Goal: Task Accomplishment & Management: Manage account settings

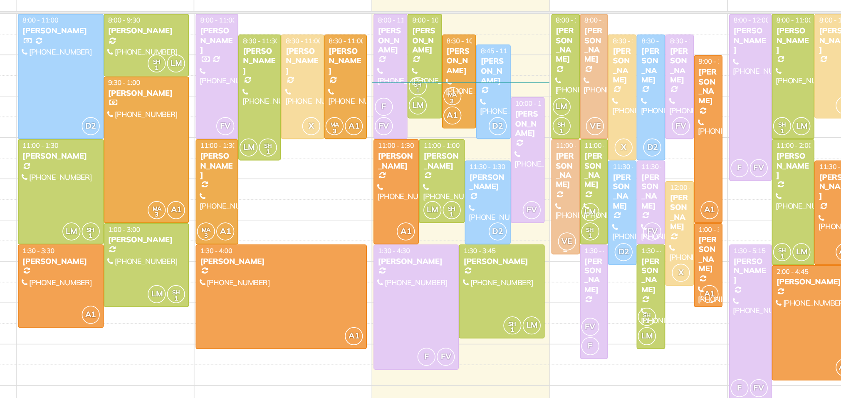
scroll to position [11, 0]
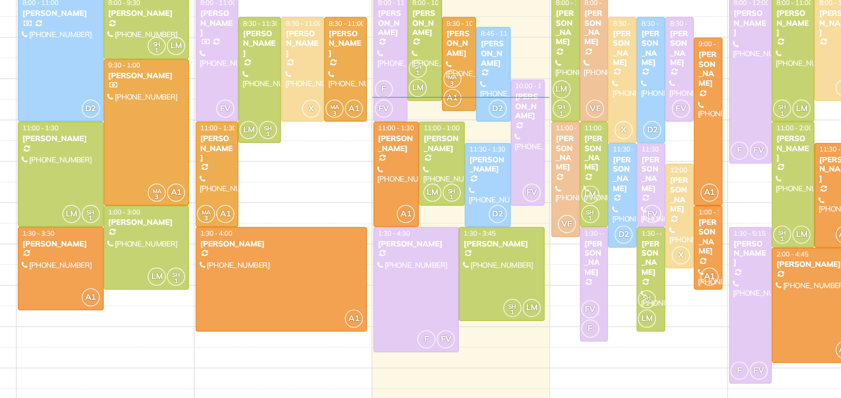
click at [592, 301] on div "8am 9am 10am 11am 12pm 1pm 2pm 3pm 4pm 5pm D2 8:00 - 11:00 Linda Carrer (973) 4…" at bounding box center [433, 236] width 802 height 305
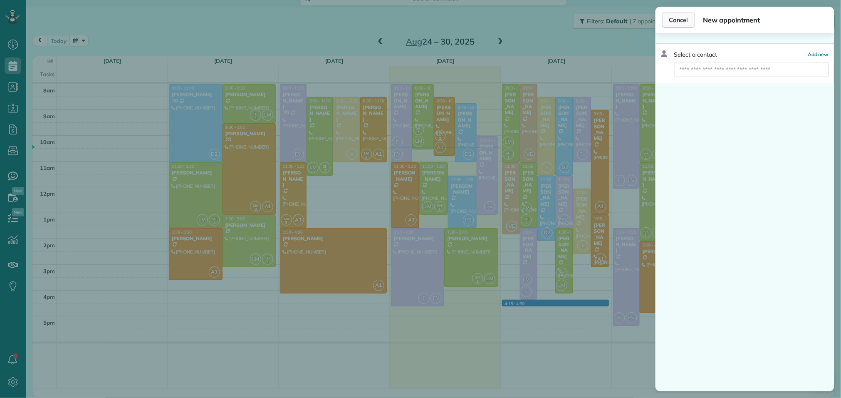
click at [683, 19] on span "Cancel" at bounding box center [678, 20] width 19 height 8
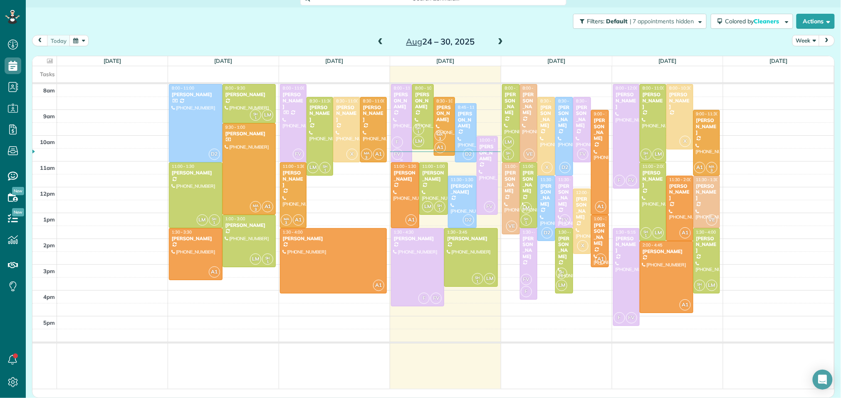
click at [404, 123] on div at bounding box center [402, 122] width 20 height 77
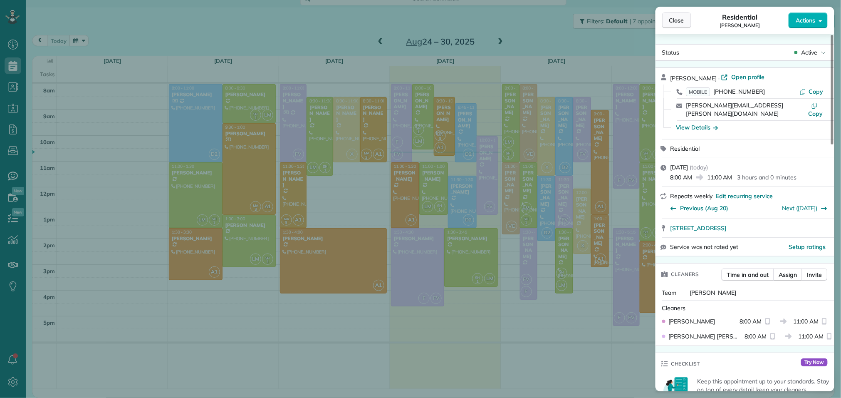
click at [681, 21] on span "Close" at bounding box center [676, 20] width 15 height 8
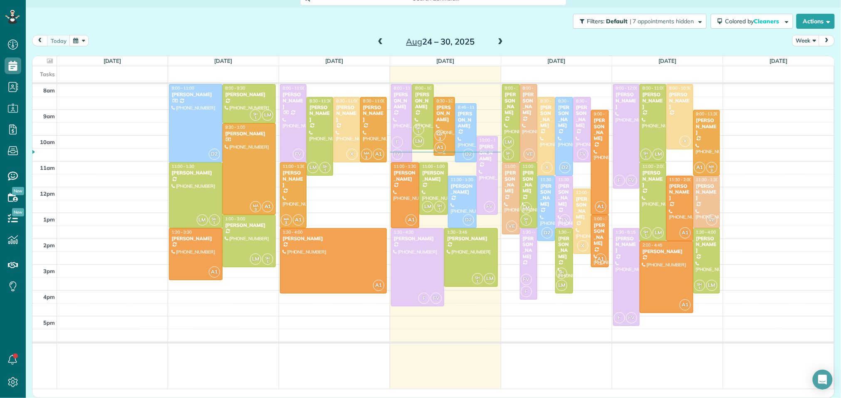
click at [443, 121] on div "[PERSON_NAME]" at bounding box center [444, 113] width 16 height 18
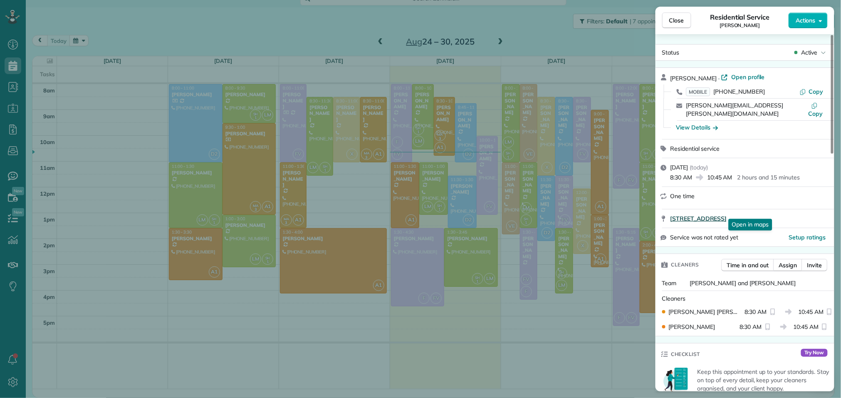
click at [717, 214] on span "142 Bloomhill Place Magnolia TX 77354" at bounding box center [699, 218] width 57 height 8
click at [671, 23] on span "Close" at bounding box center [676, 20] width 15 height 8
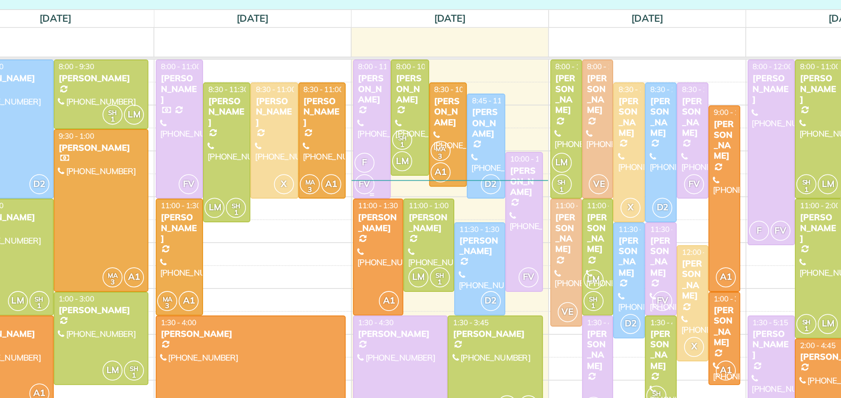
click at [399, 118] on div at bounding box center [402, 122] width 20 height 77
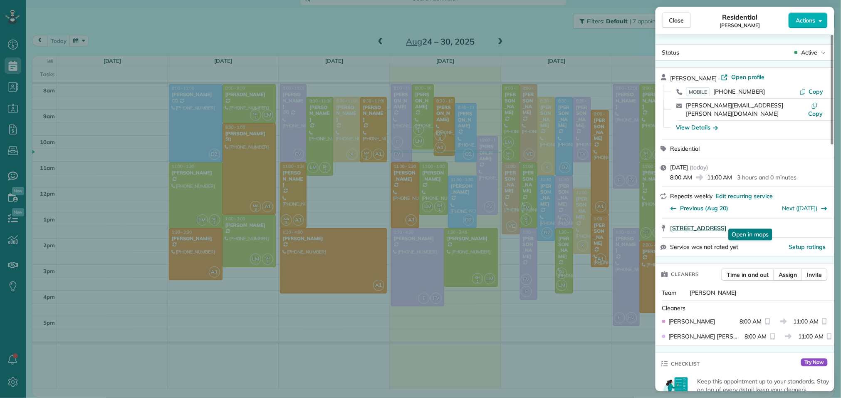
click at [720, 224] on span "31 Westwinds Circle Spring TX 77382" at bounding box center [699, 228] width 57 height 8
click at [678, 21] on span "Close" at bounding box center [676, 20] width 15 height 8
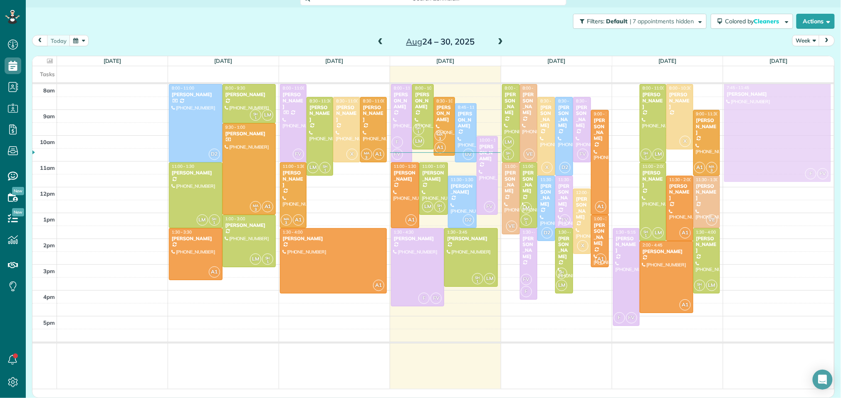
drag, startPoint x: 633, startPoint y: 111, endPoint x: 758, endPoint y: 108, distance: 125.3
click at [758, 108] on div "Sun 8/24 No Appointments Mon 8/25 $884.00 24 Man Hours 6 Appointments 43% Paid …" at bounding box center [433, 222] width 802 height 333
drag, startPoint x: 632, startPoint y: 141, endPoint x: 764, endPoint y: 138, distance: 131.9
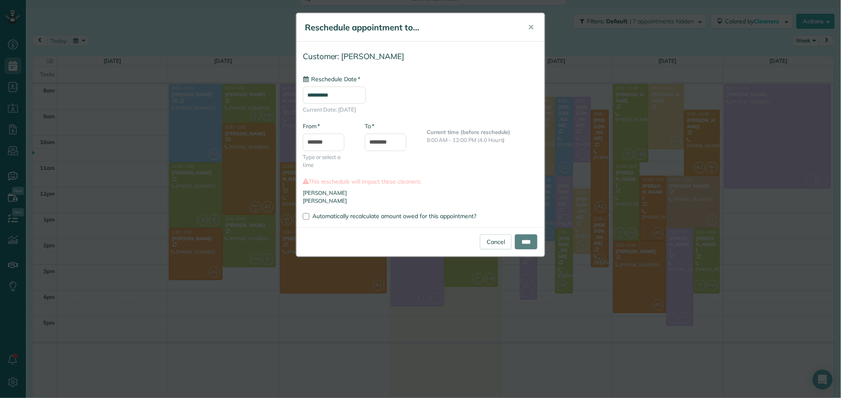
type input "**********"
click at [519, 245] on input "****" at bounding box center [526, 241] width 22 height 15
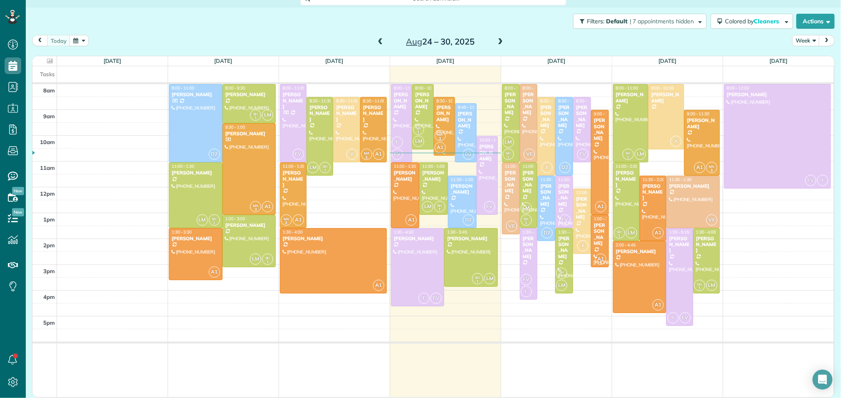
click at [447, 112] on div "Regina Bedolla" at bounding box center [444, 113] width 16 height 18
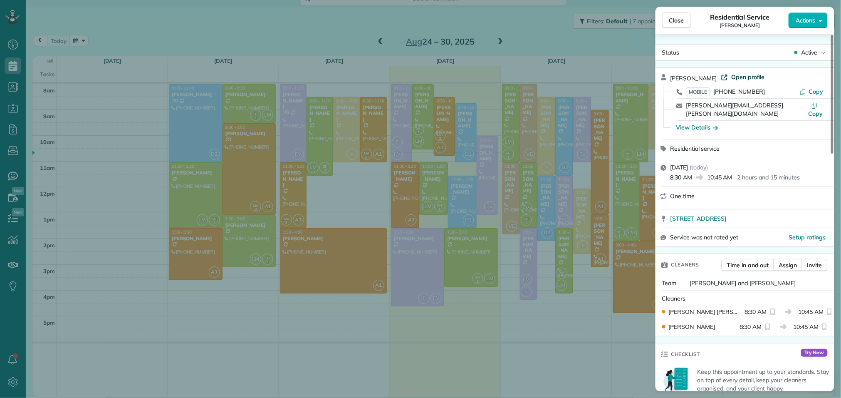
click at [740, 77] on span "Open profile" at bounding box center [748, 77] width 34 height 8
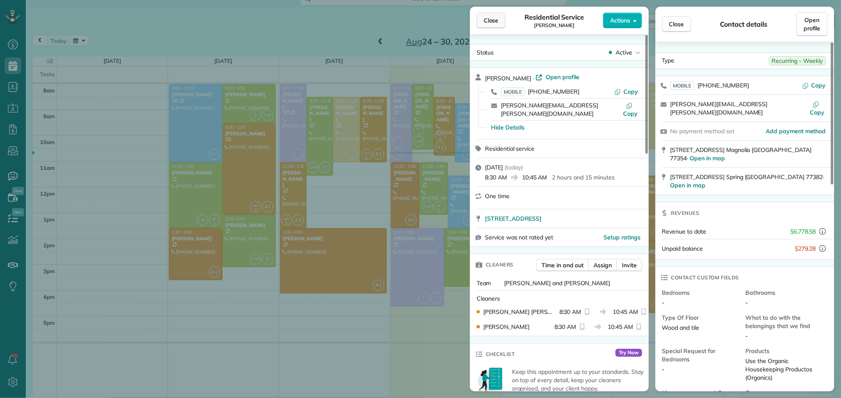
click at [492, 22] on span "Close" at bounding box center [491, 20] width 15 height 8
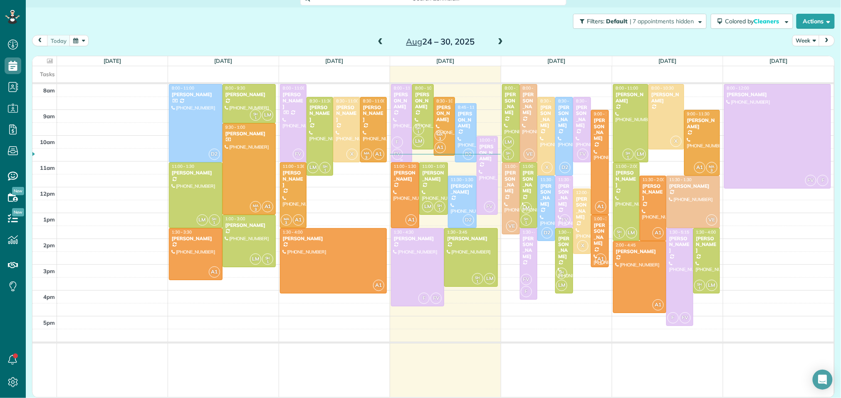
click at [394, 121] on div at bounding box center [402, 122] width 20 height 77
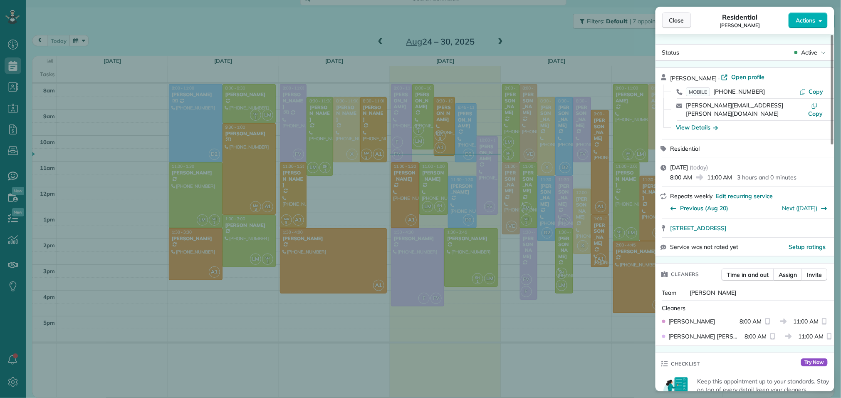
click at [683, 16] on span "Close" at bounding box center [676, 20] width 15 height 8
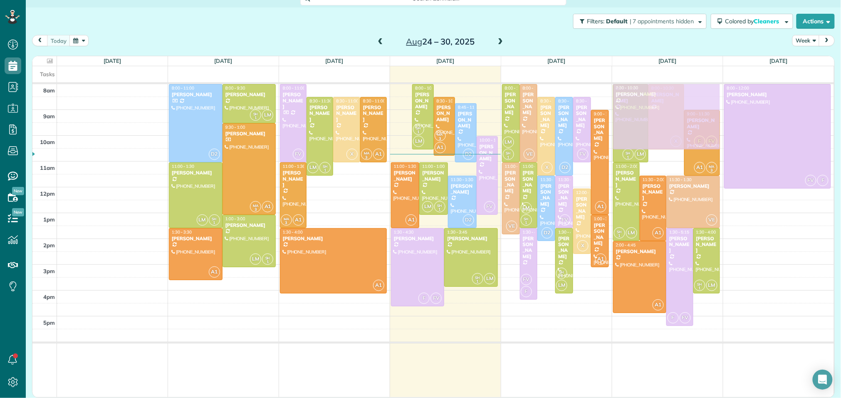
drag, startPoint x: 392, startPoint y: 110, endPoint x: 626, endPoint y: 97, distance: 234.2
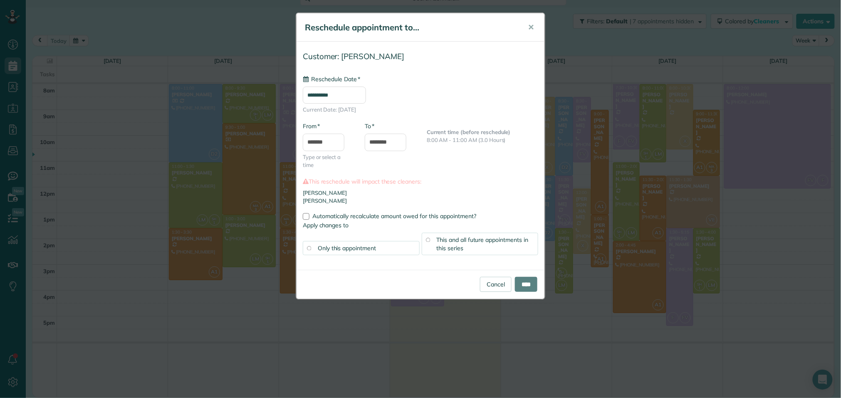
type input "**********"
click at [315, 145] on input "*******" at bounding box center [324, 142] width 42 height 17
click at [322, 191] on body "Dashboard Scheduling Calendar View List View Dispatch View - Weekly scheduling …" at bounding box center [420, 199] width 841 height 398
type input "*******"
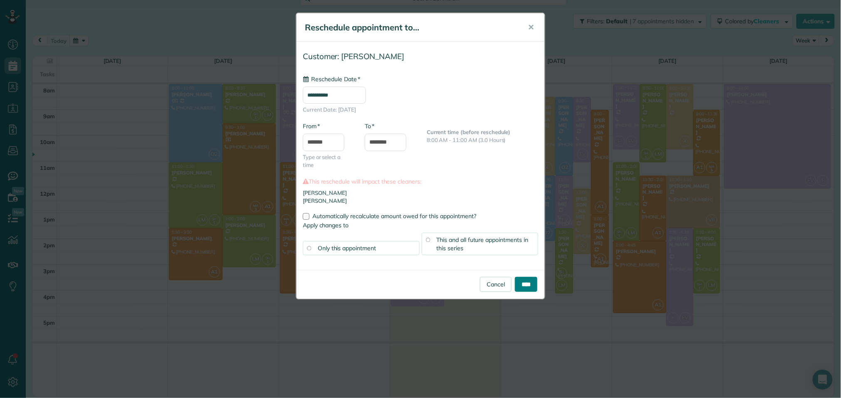
click at [524, 284] on input "****" at bounding box center [526, 284] width 22 height 15
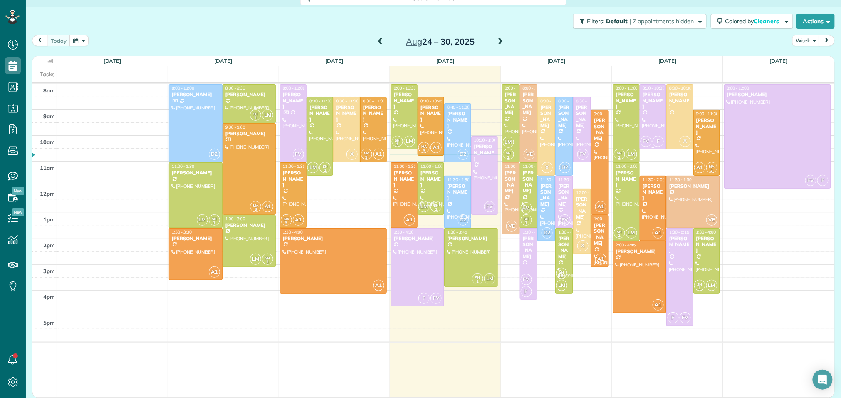
click at [654, 136] on div "FV F" at bounding box center [652, 141] width 24 height 12
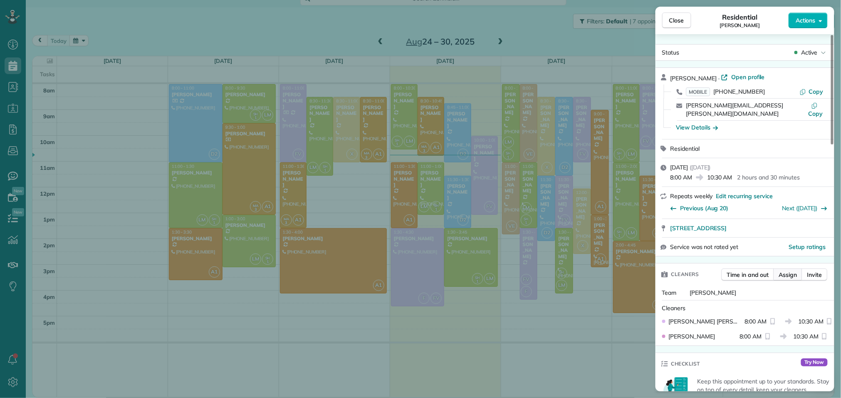
click at [784, 271] on span "Assign" at bounding box center [788, 274] width 18 height 8
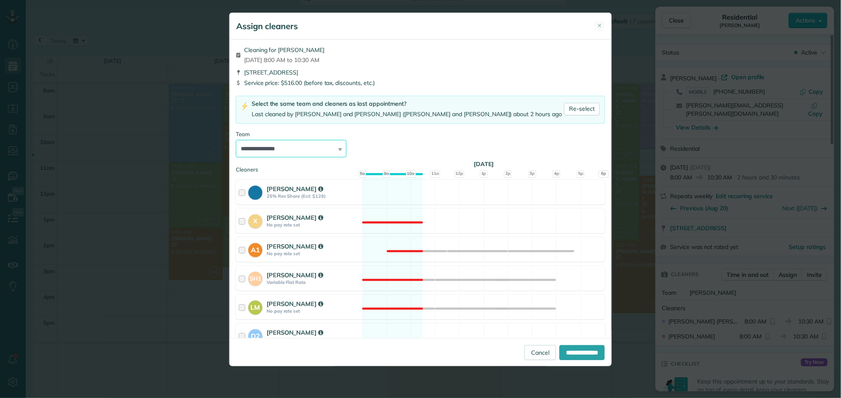
click at [343, 154] on select "**********" at bounding box center [291, 148] width 111 height 17
select select "*****"
click at [236, 140] on select "**********" at bounding box center [291, 148] width 111 height 17
click at [564, 354] on input "**********" at bounding box center [582, 352] width 45 height 15
type input "**********"
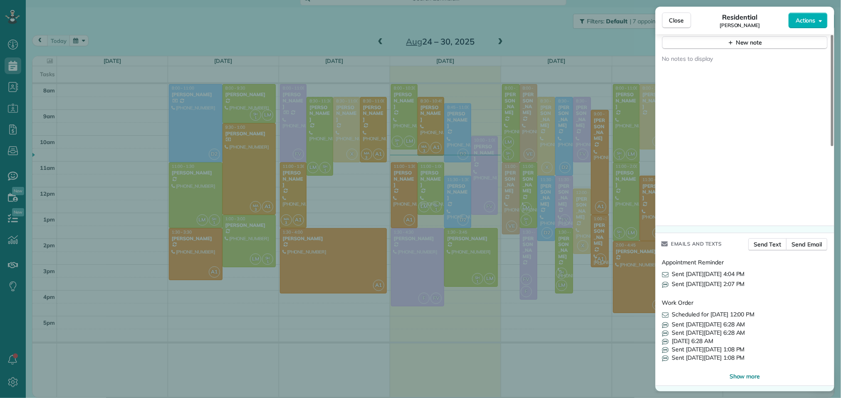
scroll to position [781, 0]
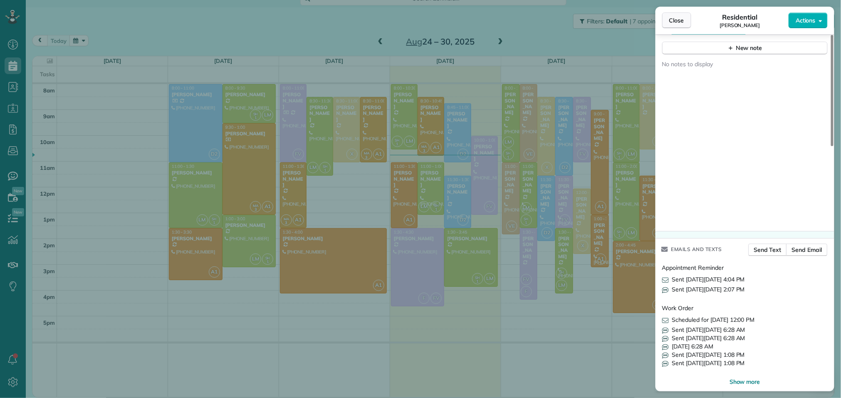
click at [680, 19] on span "Close" at bounding box center [676, 20] width 15 height 8
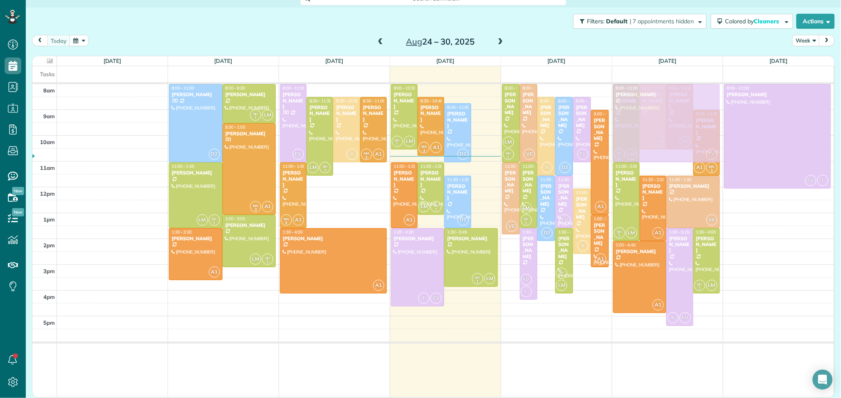
drag, startPoint x: 485, startPoint y: 169, endPoint x: 678, endPoint y: 119, distance: 199.1
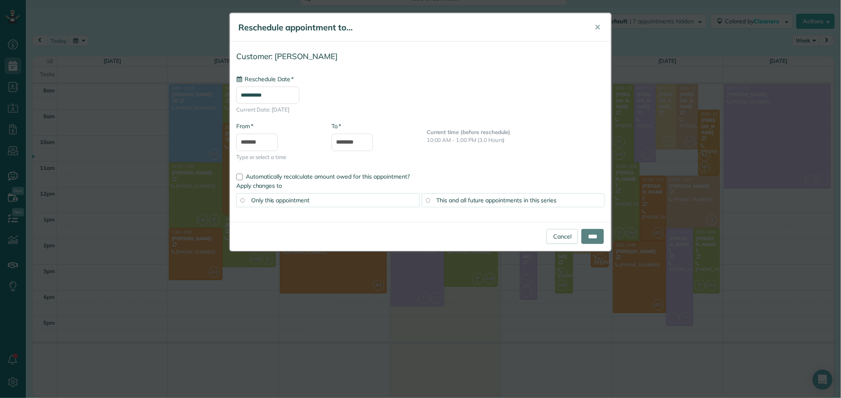
type input "**********"
click at [588, 239] on input "****" at bounding box center [593, 236] width 22 height 15
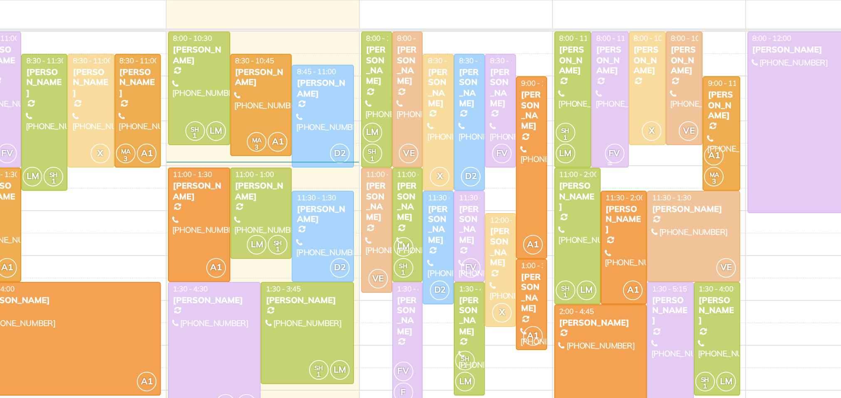
click at [650, 135] on div at bounding box center [645, 122] width 20 height 77
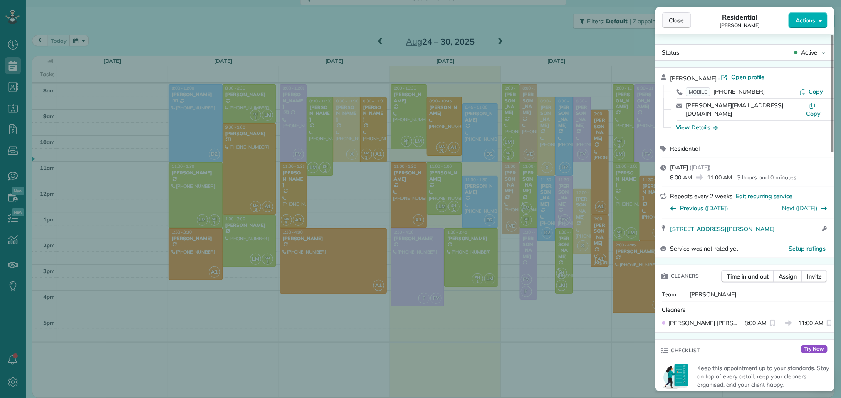
click at [675, 17] on span "Close" at bounding box center [676, 20] width 15 height 8
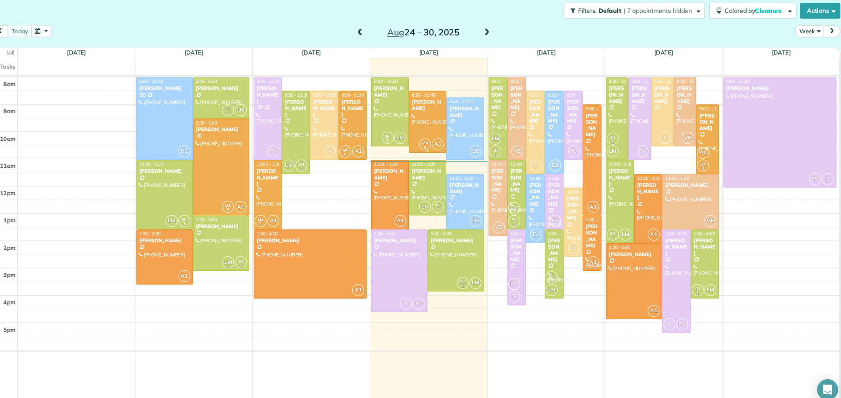
click at [451, 129] on div at bounding box center [444, 126] width 35 height 58
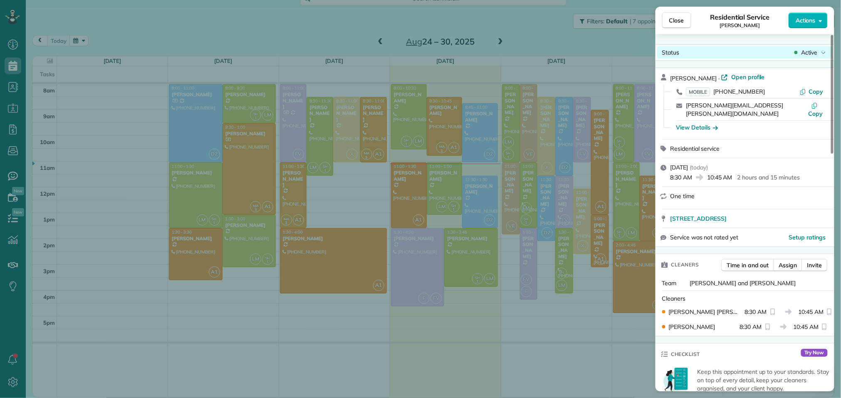
click at [811, 51] on span "Active" at bounding box center [809, 52] width 17 height 8
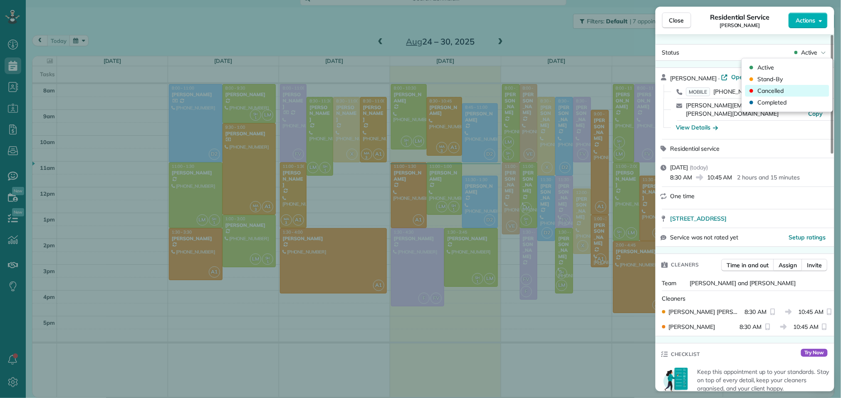
click at [768, 93] on span "Cancelled" at bounding box center [771, 91] width 26 height 8
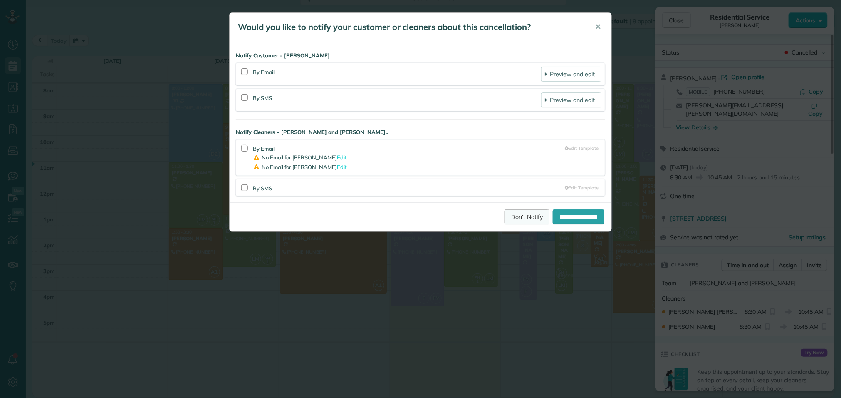
click at [517, 221] on link "Don't Notify" at bounding box center [527, 216] width 45 height 15
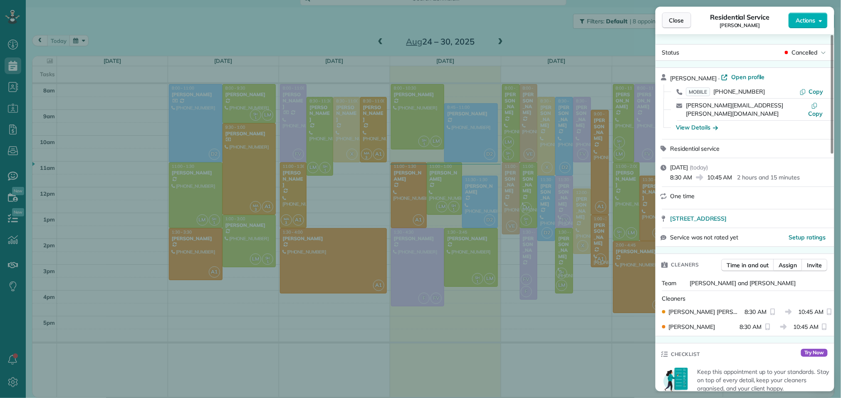
click at [676, 22] on span "Close" at bounding box center [676, 20] width 15 height 8
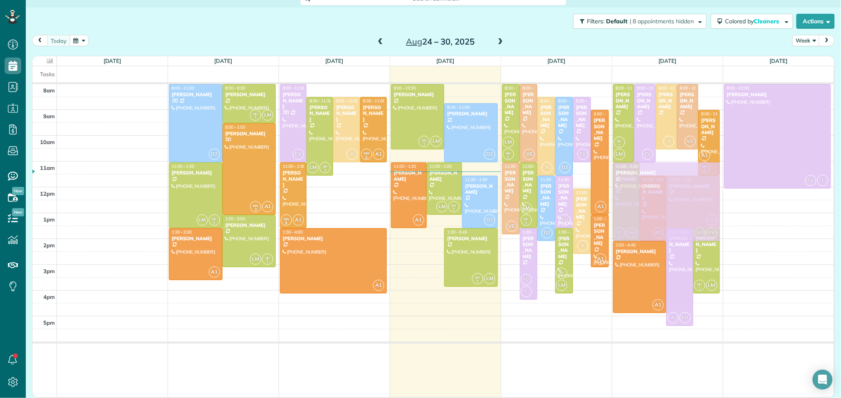
drag, startPoint x: 417, startPoint y: 257, endPoint x: 641, endPoint y: 189, distance: 234.0
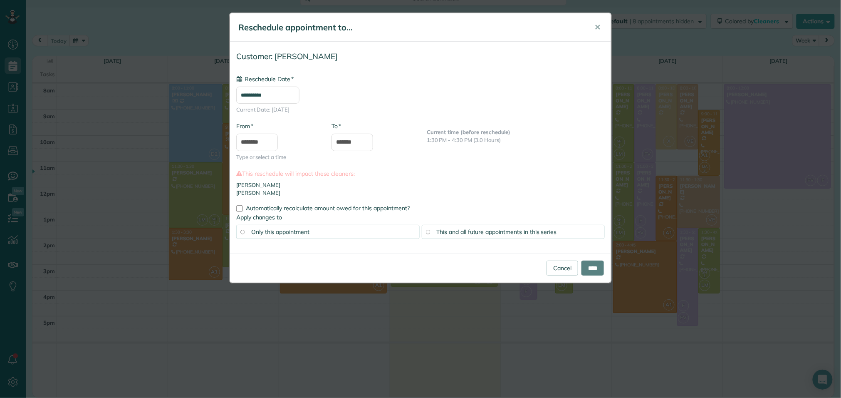
type input "**********"
click at [590, 267] on input "****" at bounding box center [593, 267] width 22 height 15
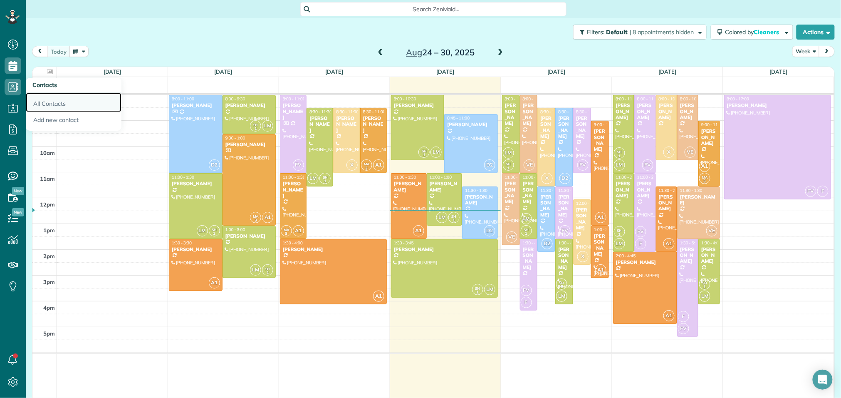
click at [48, 101] on link "All Contacts" at bounding box center [74, 102] width 96 height 19
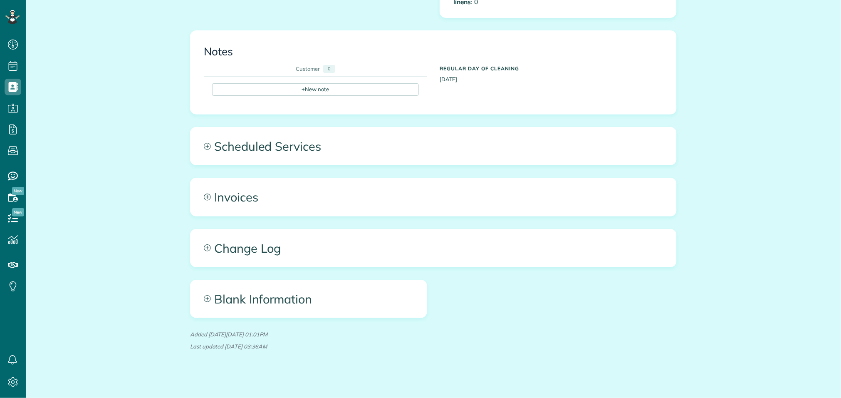
scroll to position [3, 3]
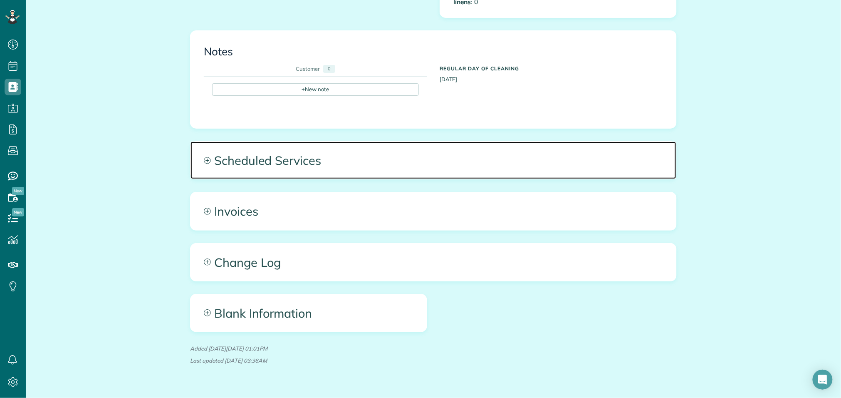
click at [368, 159] on span "Scheduled Services" at bounding box center [434, 159] width 486 height 37
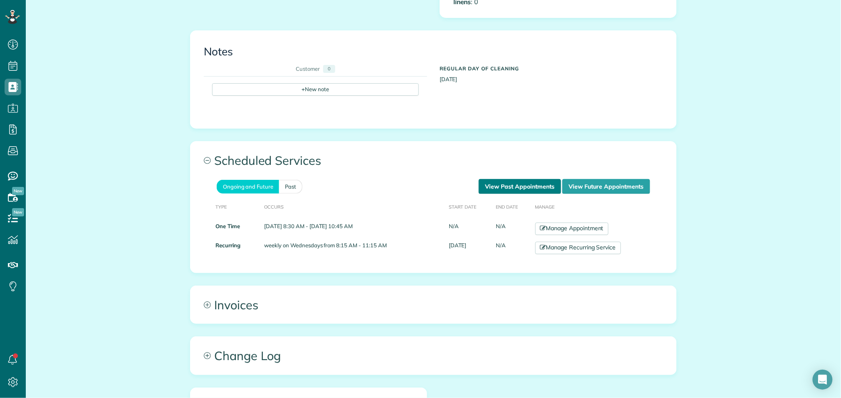
click at [518, 179] on link "View Past Appointments" at bounding box center [520, 186] width 82 height 15
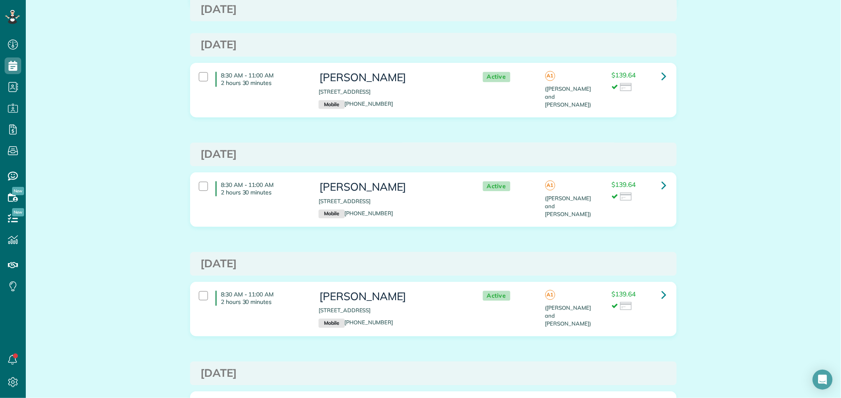
scroll to position [868, 0]
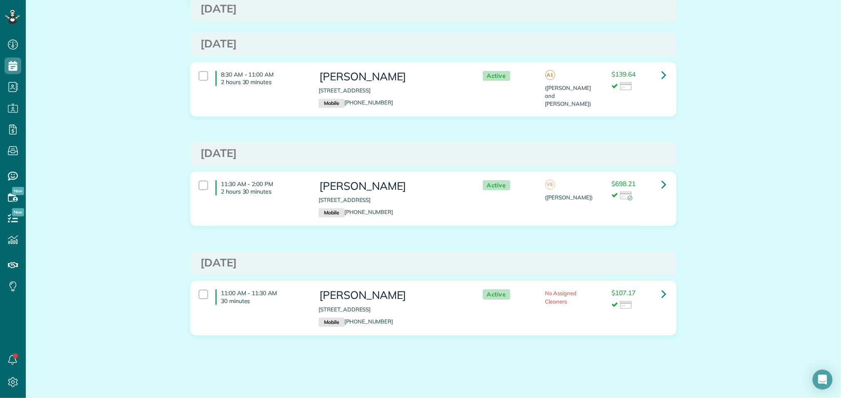
click at [518, 179] on div "Active VE (Vanessa) $698.21" at bounding box center [573, 190] width 200 height 29
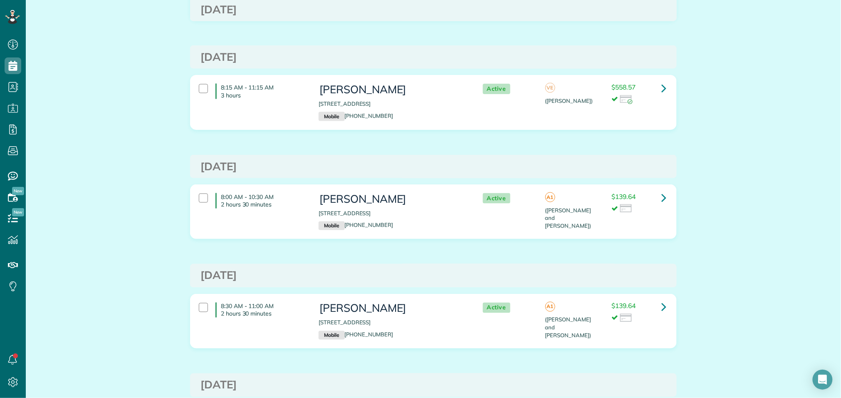
scroll to position [0, 0]
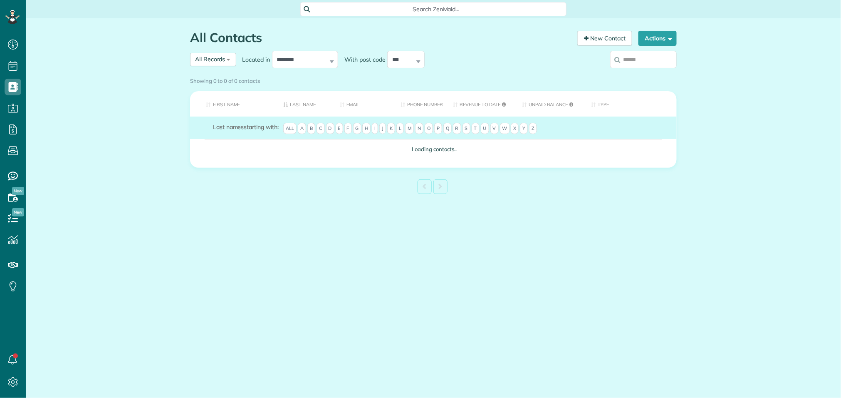
scroll to position [3, 3]
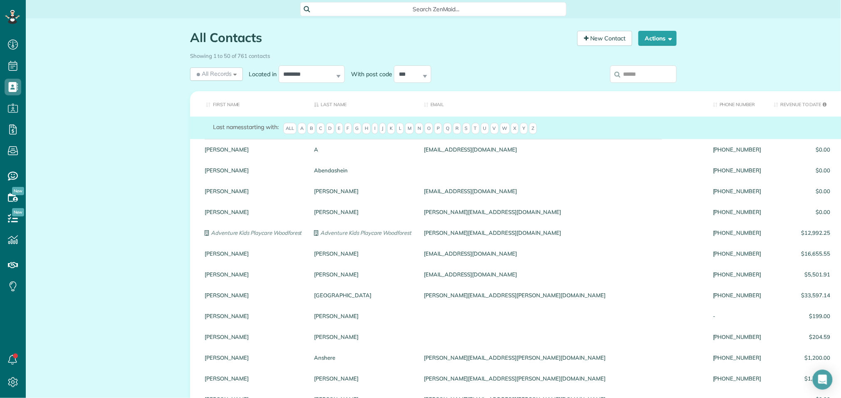
click at [440, 10] on span "Search ZenMaid…" at bounding box center [436, 9] width 253 height 8
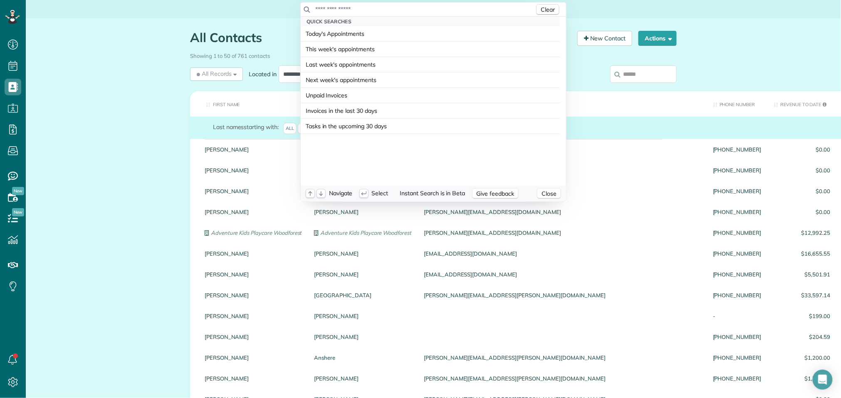
click at [585, 63] on html "Dashboard Scheduling Calendar View List View Dispatch View - Weekly scheduling …" at bounding box center [420, 199] width 841 height 398
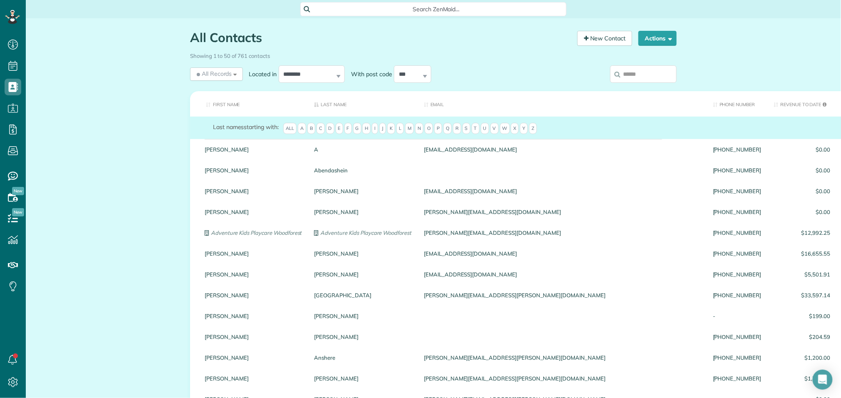
click at [656, 70] on input "search" at bounding box center [643, 73] width 67 height 17
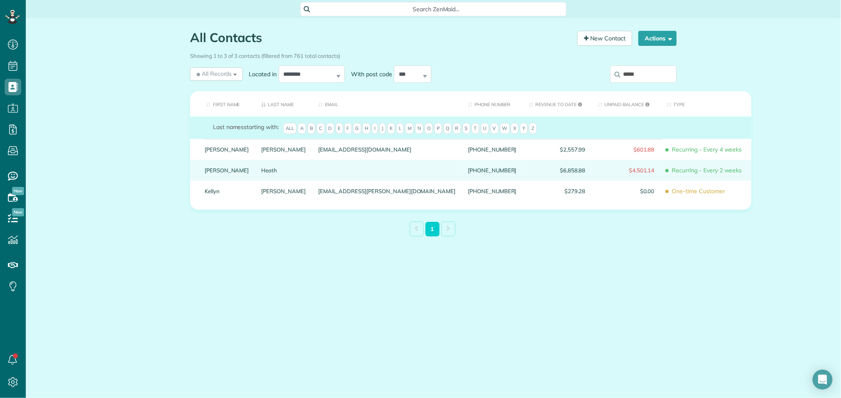
type input "*****"
click at [262, 173] on link "Heath" at bounding box center [284, 170] width 45 height 6
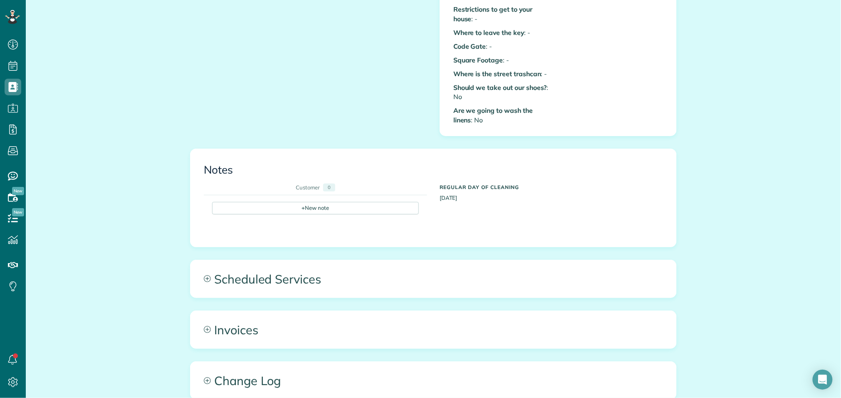
scroll to position [392, 0]
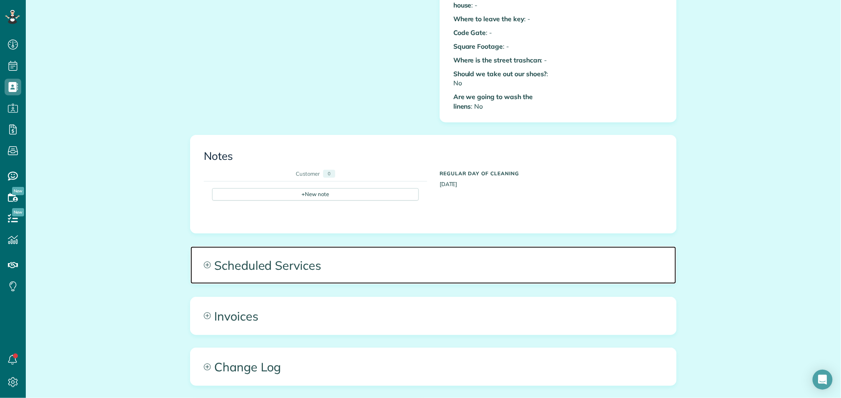
click at [299, 257] on span "Scheduled Services" at bounding box center [434, 264] width 486 height 37
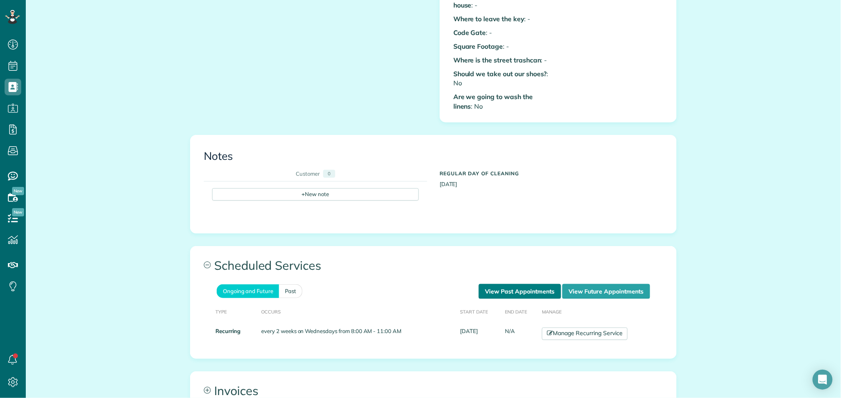
click at [545, 285] on link "View Past Appointments" at bounding box center [520, 291] width 82 height 15
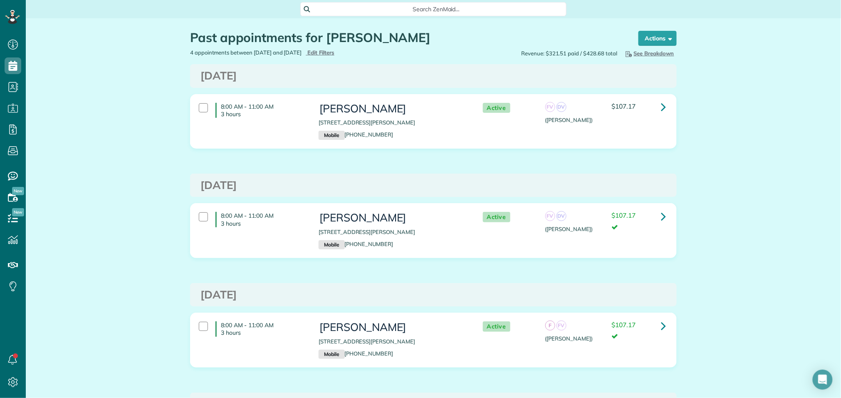
scroll to position [398, 26]
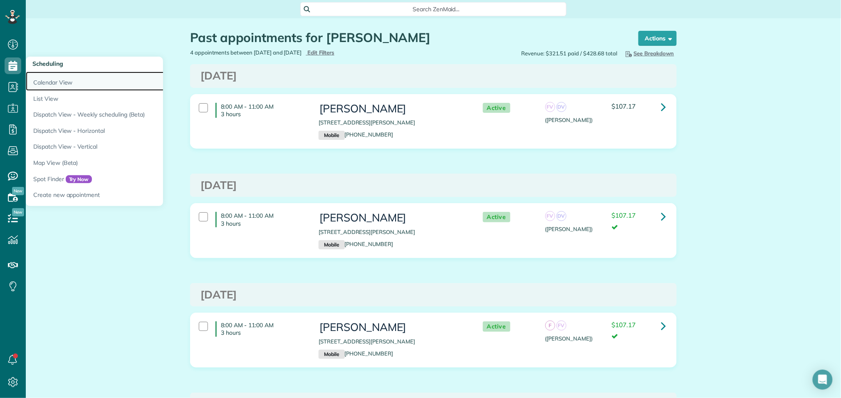
click at [46, 82] on link "Calendar View" at bounding box center [130, 81] width 208 height 19
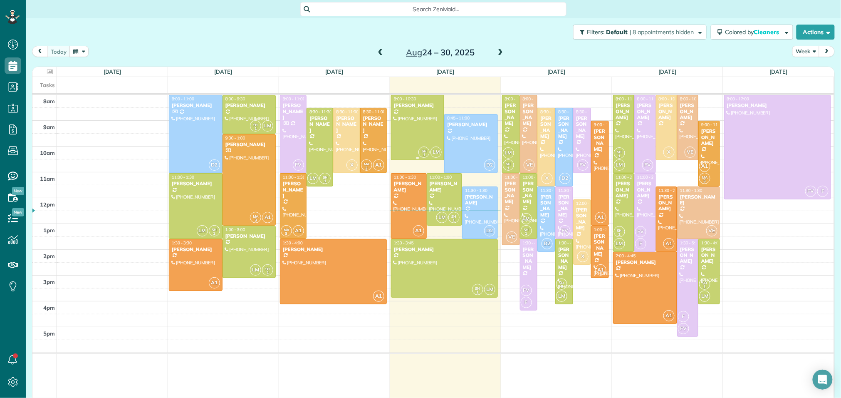
scroll to position [3, 3]
click at [499, 55] on span at bounding box center [500, 52] width 9 height 7
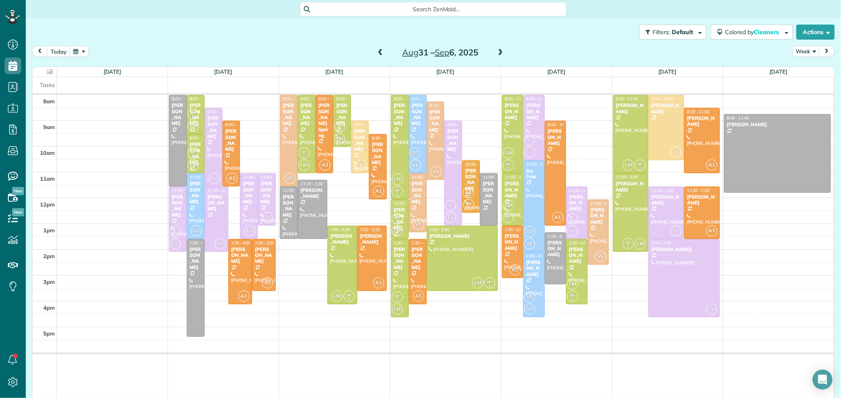
click at [499, 55] on span at bounding box center [500, 52] width 9 height 7
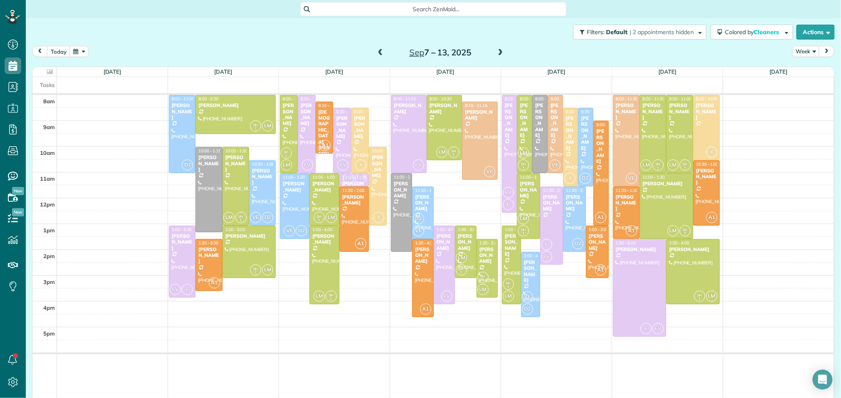
click at [380, 51] on span at bounding box center [380, 52] width 9 height 7
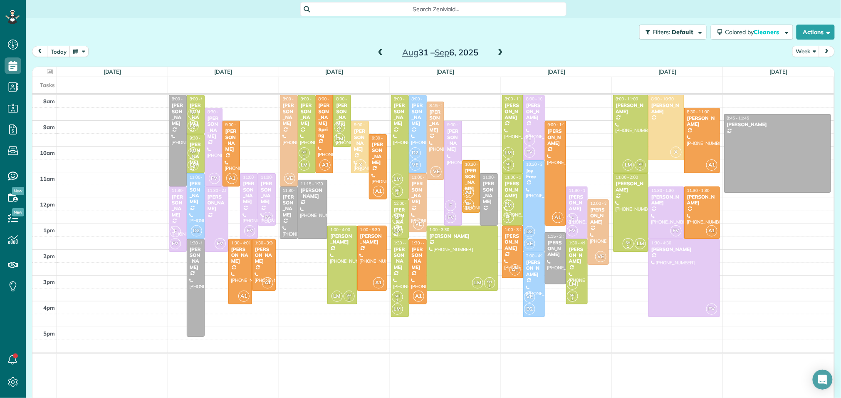
click at [380, 51] on span at bounding box center [380, 52] width 9 height 7
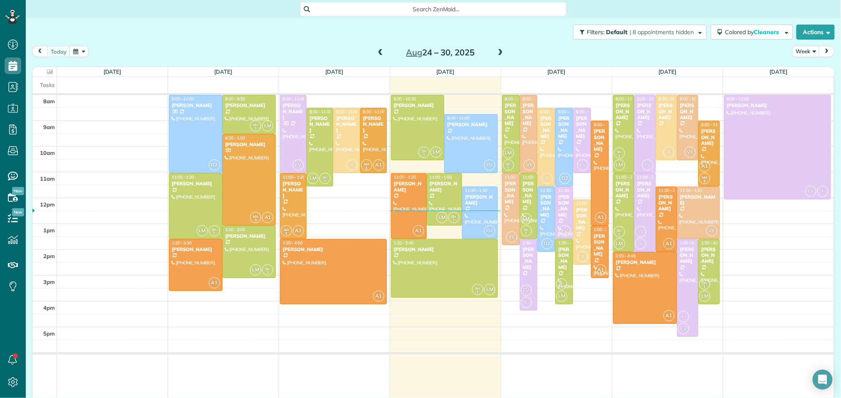
click at [500, 55] on span at bounding box center [500, 52] width 9 height 7
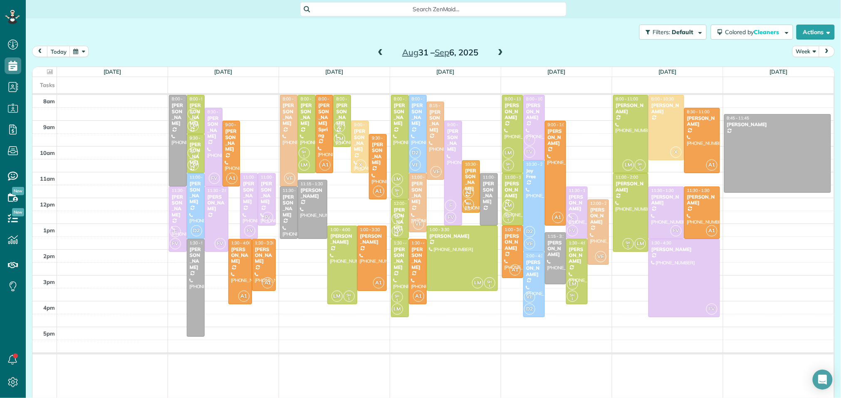
click at [379, 54] on span at bounding box center [380, 52] width 9 height 7
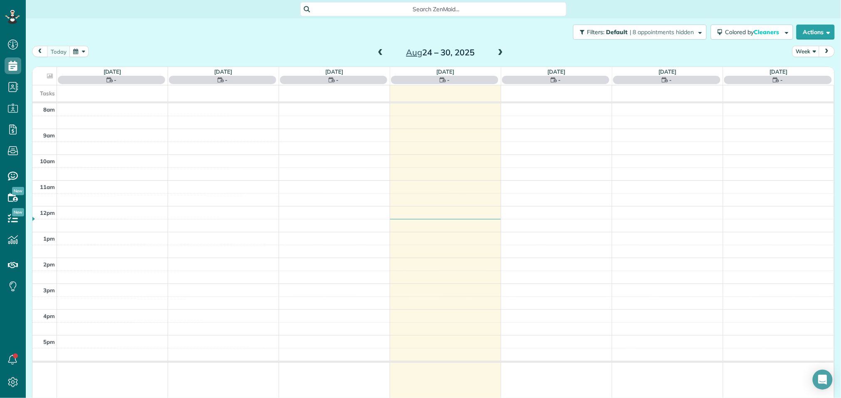
click at [501, 52] on span at bounding box center [500, 52] width 9 height 7
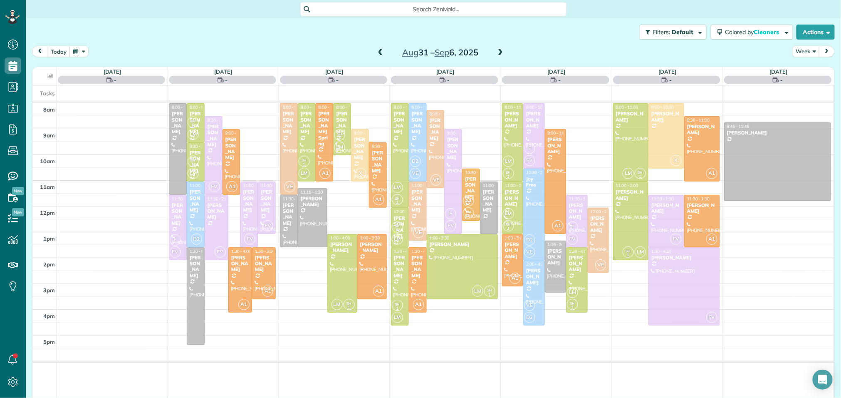
click at [501, 52] on span at bounding box center [500, 52] width 9 height 7
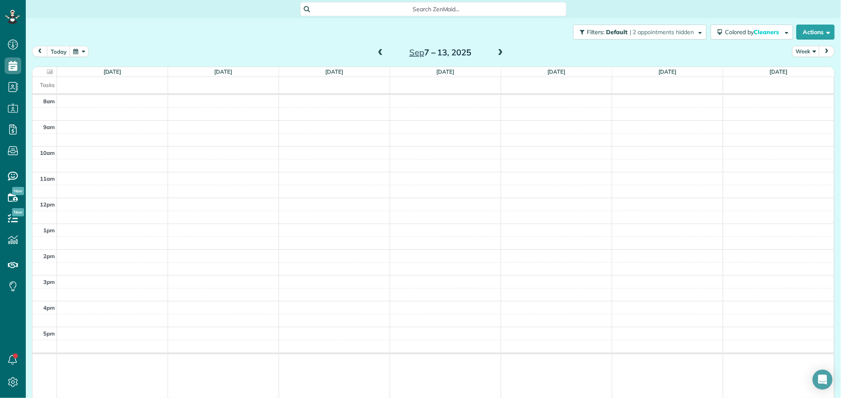
click at [384, 52] on span at bounding box center [380, 52] width 9 height 7
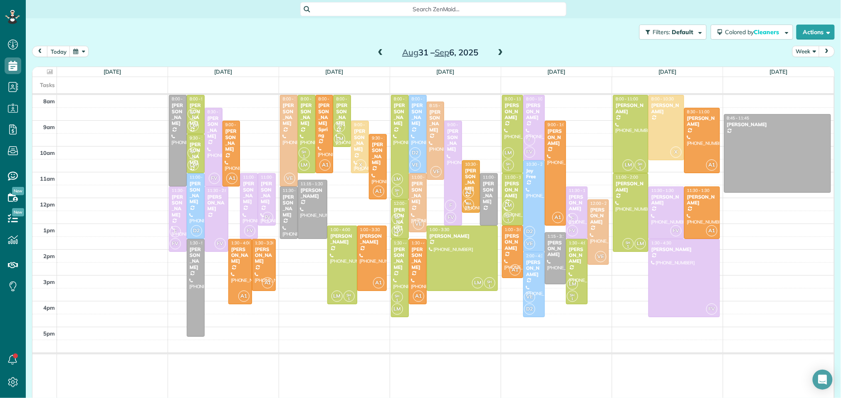
click at [501, 54] on span at bounding box center [500, 52] width 9 height 7
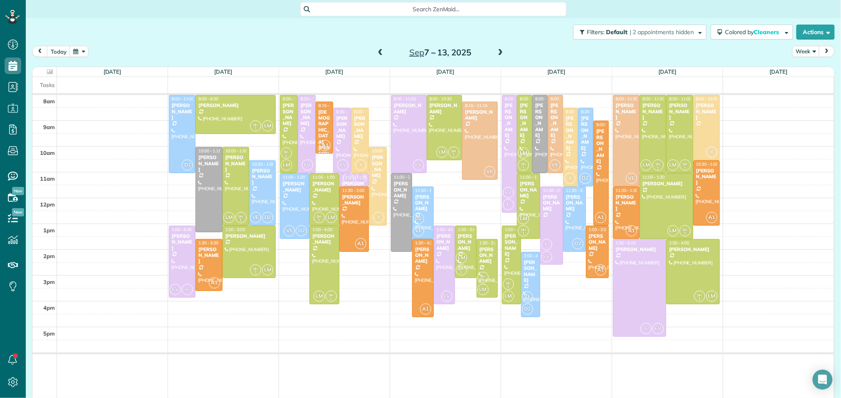
click at [380, 51] on span at bounding box center [380, 52] width 9 height 7
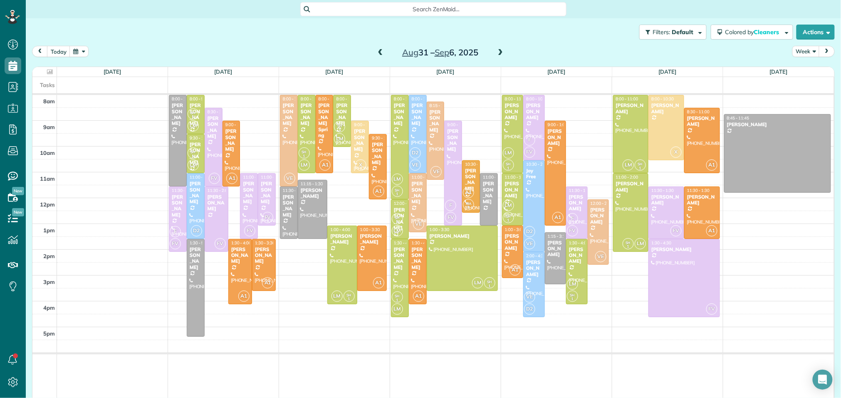
click at [380, 51] on span at bounding box center [380, 52] width 9 height 7
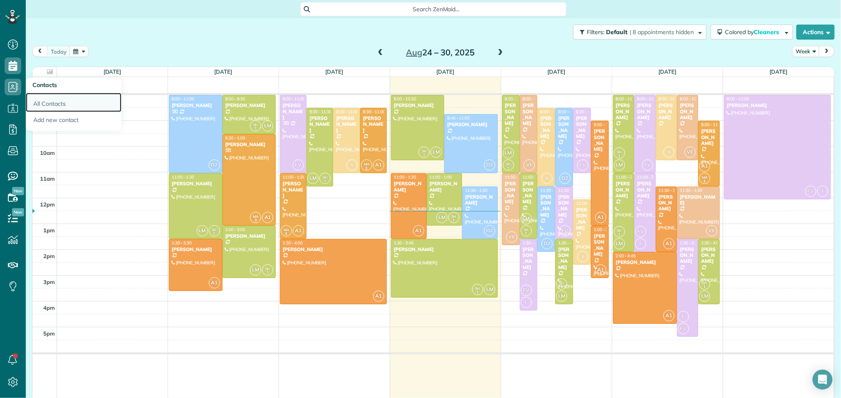
click at [53, 102] on link "All Contacts" at bounding box center [74, 102] width 96 height 19
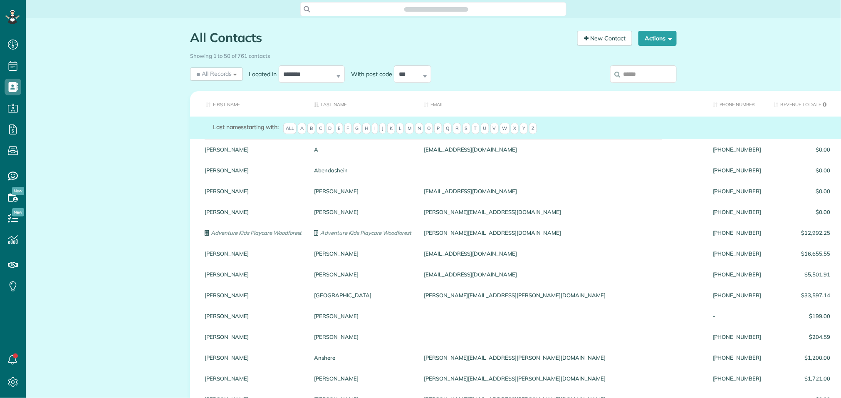
scroll to position [3, 3]
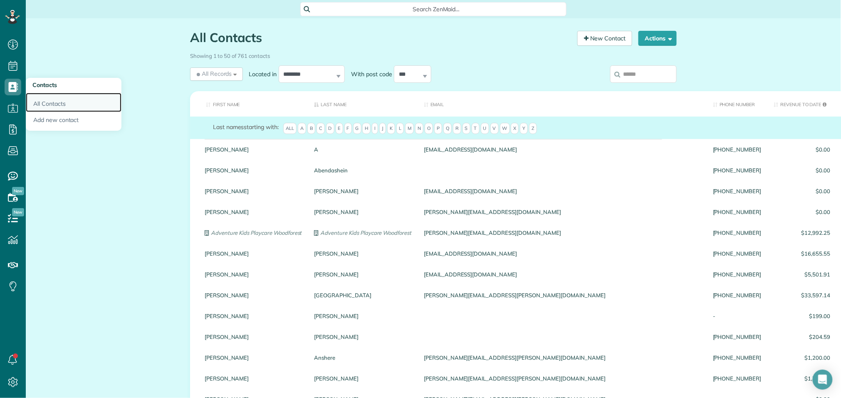
click at [53, 102] on link "All Contacts" at bounding box center [74, 102] width 96 height 19
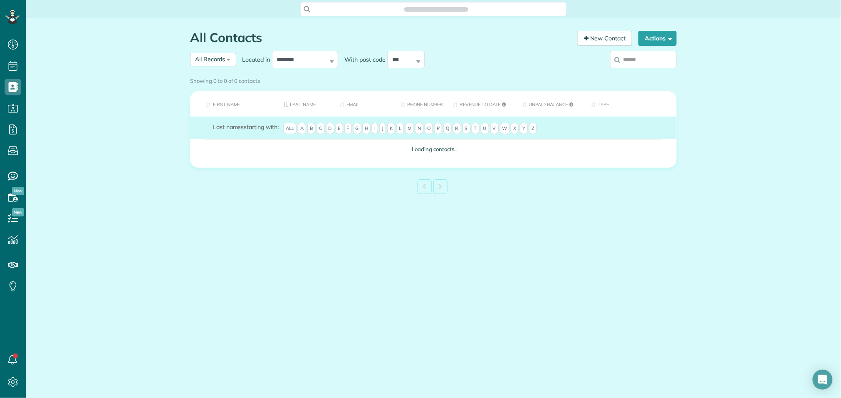
scroll to position [3, 3]
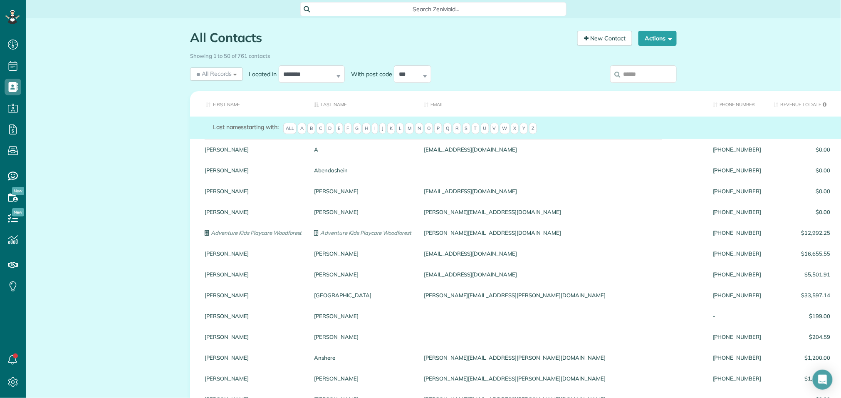
click at [625, 73] on input "search" at bounding box center [643, 73] width 67 height 17
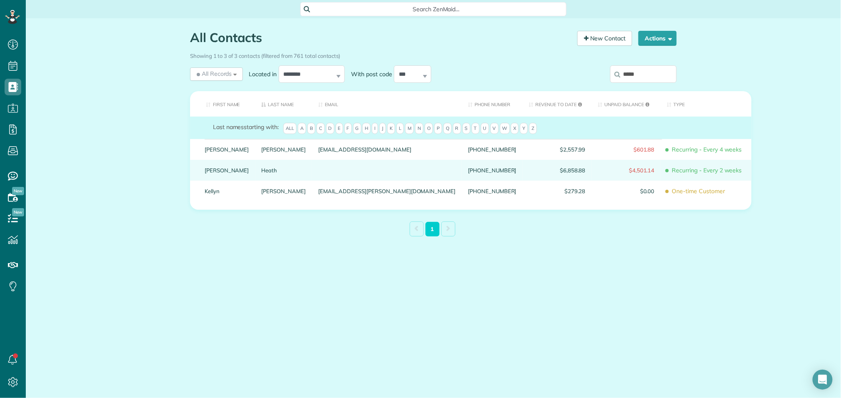
type input "*****"
click at [340, 181] on div at bounding box center [387, 170] width 150 height 21
click at [342, 181] on div at bounding box center [387, 170] width 150 height 21
click at [312, 181] on div at bounding box center [387, 170] width 150 height 21
click at [212, 173] on link "[PERSON_NAME]" at bounding box center [227, 170] width 45 height 6
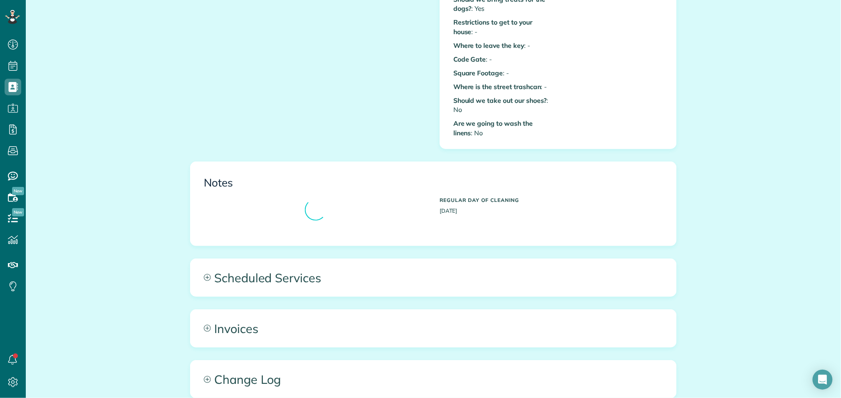
scroll to position [444, 0]
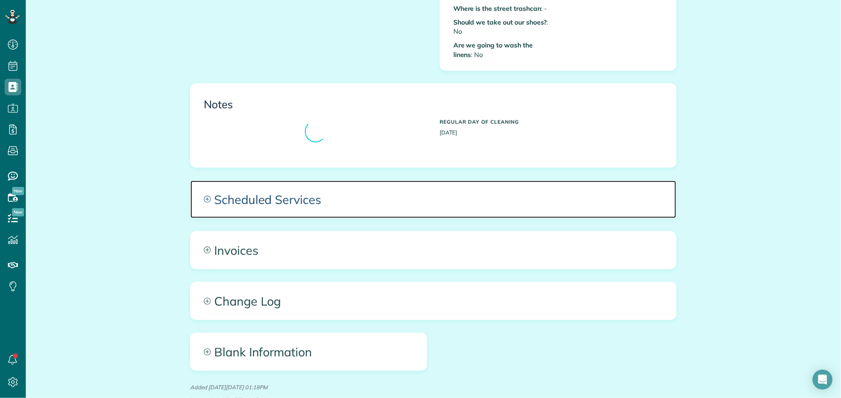
click at [476, 193] on span "Scheduled Services" at bounding box center [434, 199] width 486 height 37
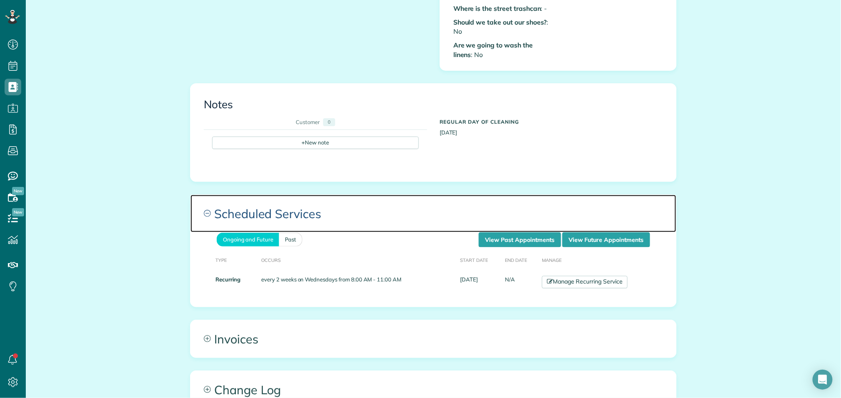
scroll to position [497, 0]
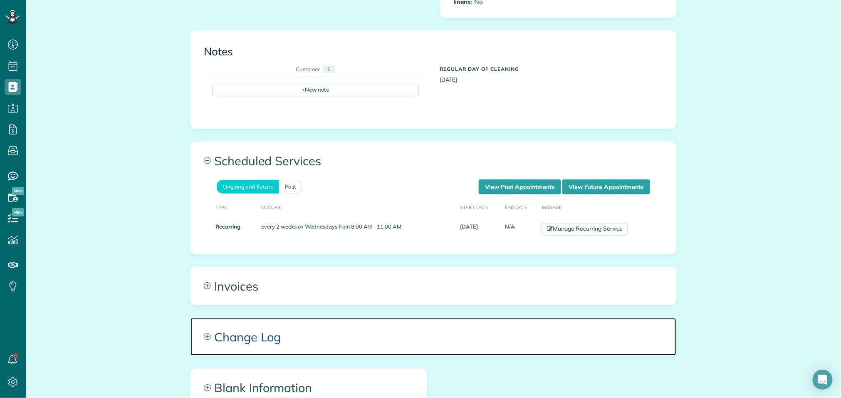
click at [344, 325] on span "Change Log" at bounding box center [434, 336] width 486 height 37
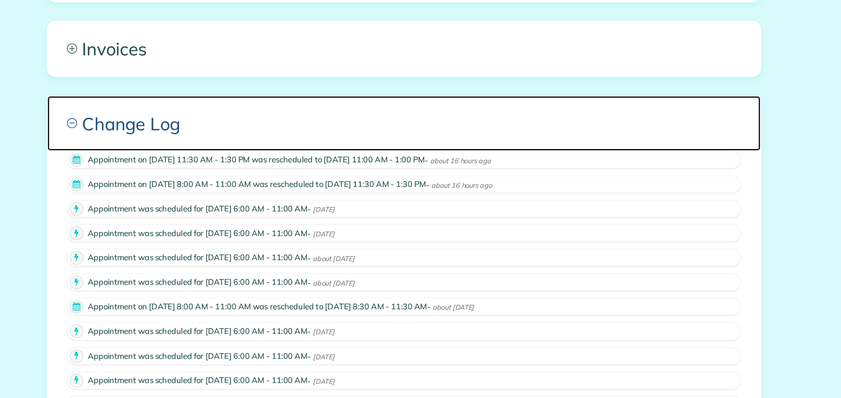
scroll to position [0, 0]
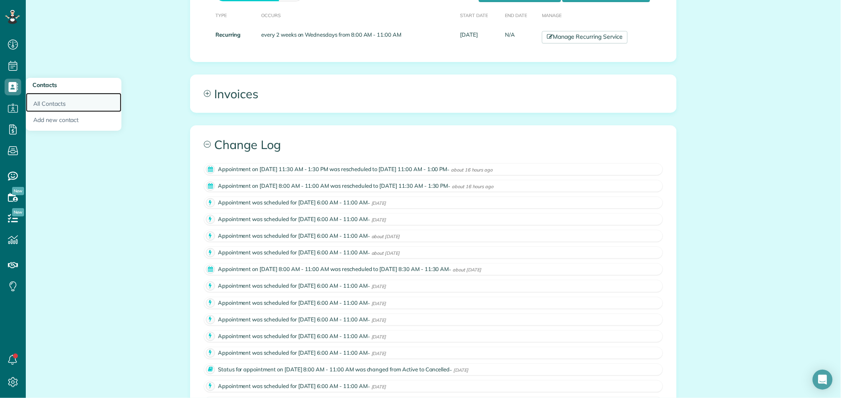
click at [55, 105] on link "All Contacts" at bounding box center [74, 102] width 96 height 19
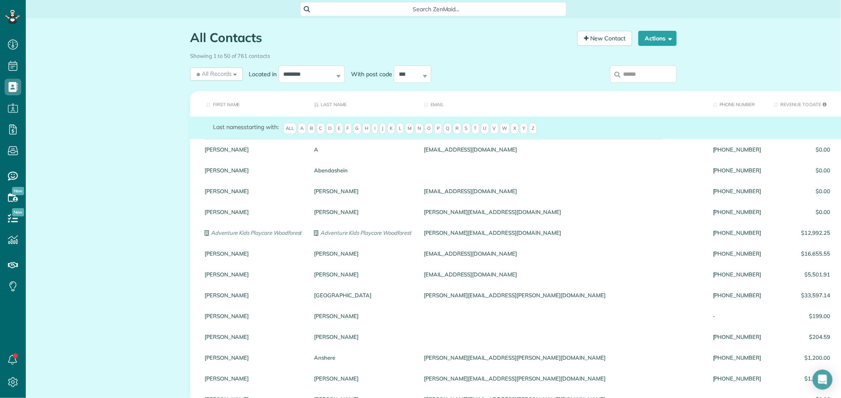
scroll to position [3, 3]
click at [325, 131] on span "C" at bounding box center [321, 129] width 8 height 12
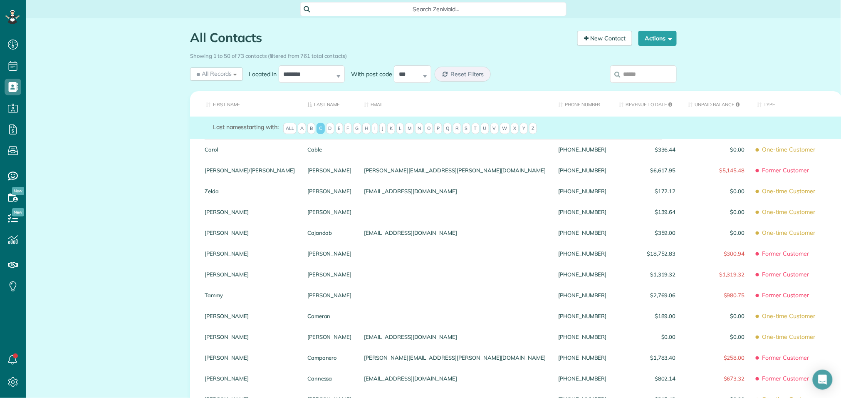
click at [222, 101] on th "First Name" at bounding box center [245, 103] width 111 height 25
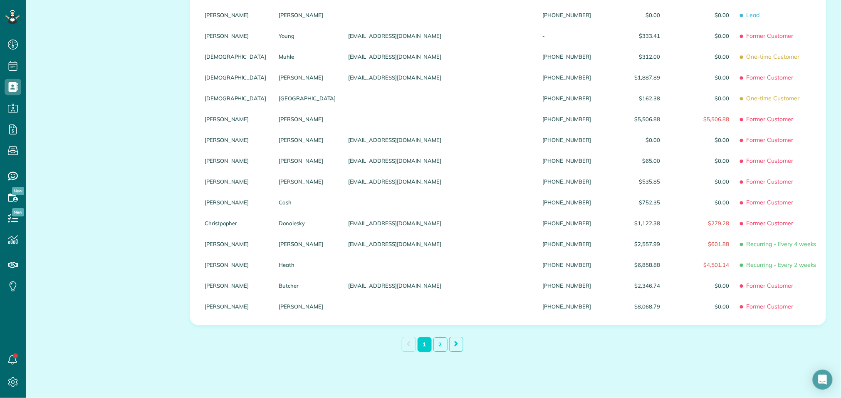
scroll to position [865, 0]
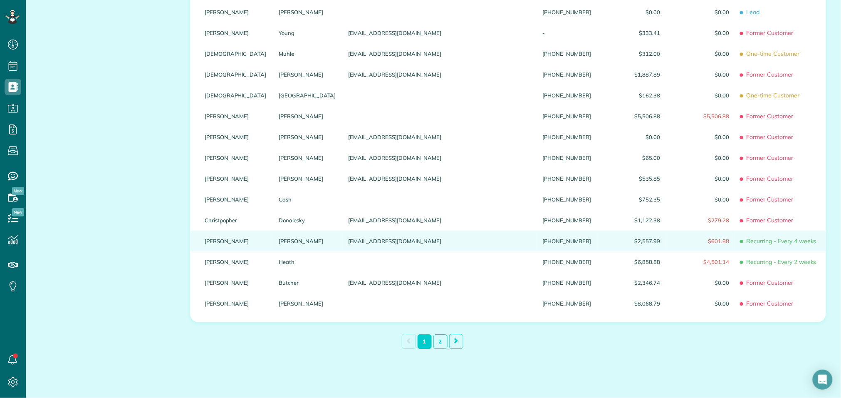
click at [285, 243] on div "Coffman" at bounding box center [307, 241] width 69 height 21
click at [279, 243] on link "Coffman" at bounding box center [307, 241] width 57 height 6
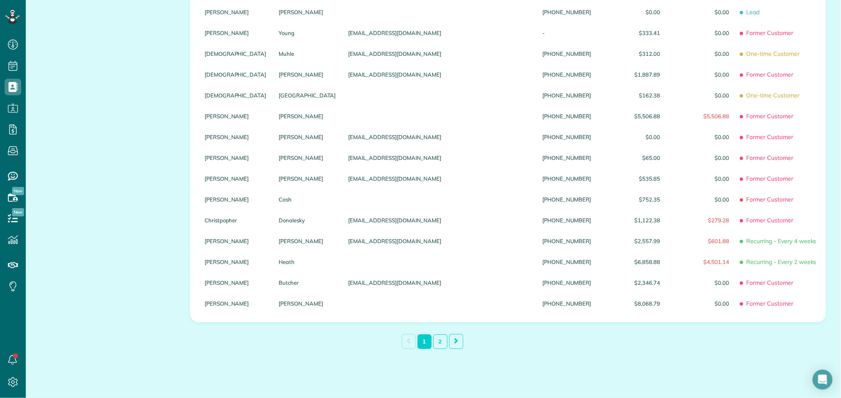
scroll to position [0, 0]
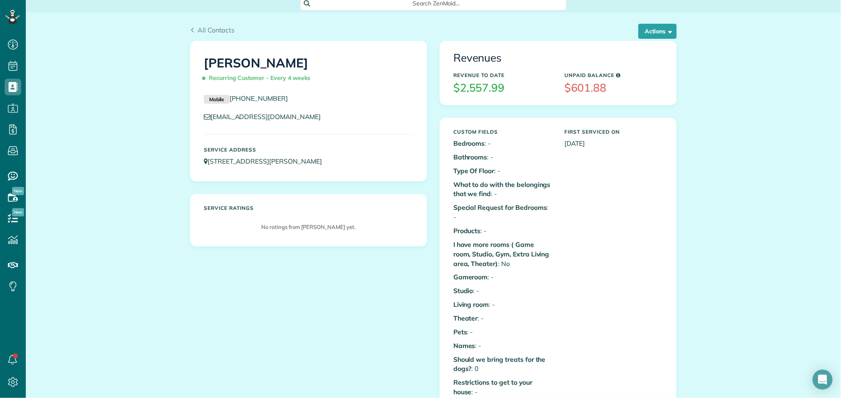
scroll to position [496, 0]
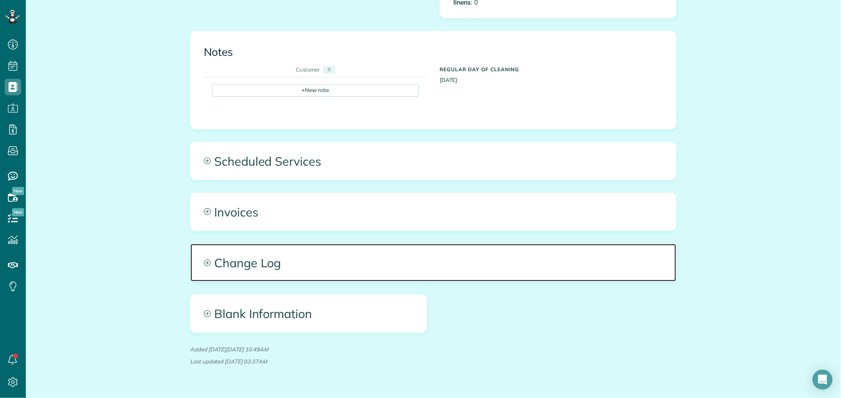
click at [260, 259] on span "Change Log" at bounding box center [434, 262] width 486 height 37
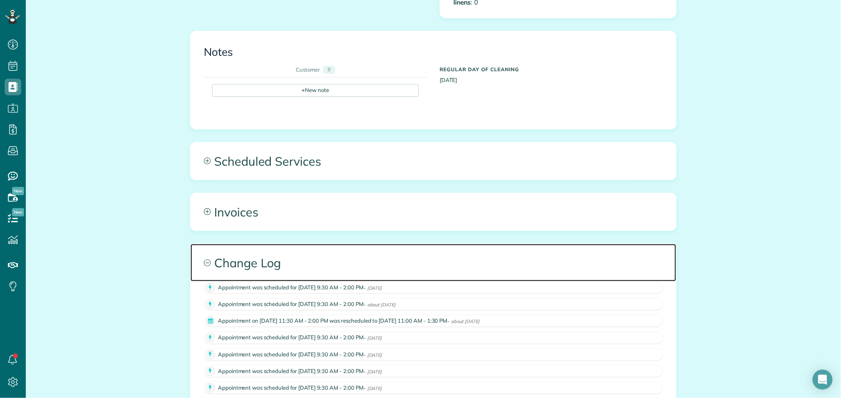
scroll to position [0, 0]
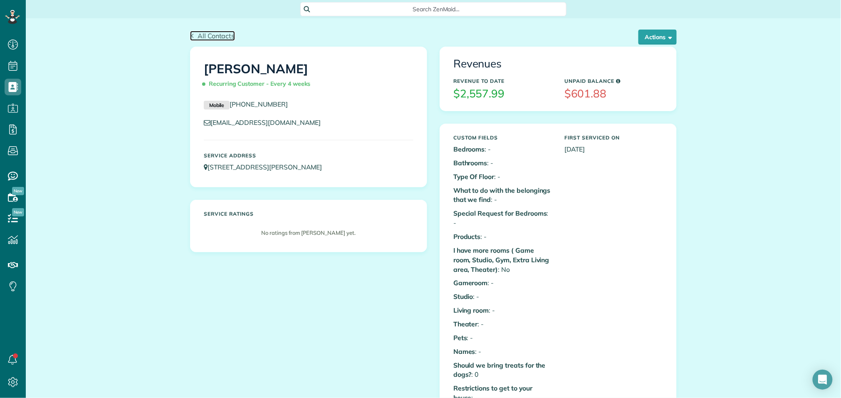
click at [194, 35] on icon at bounding box center [192, 36] width 5 height 5
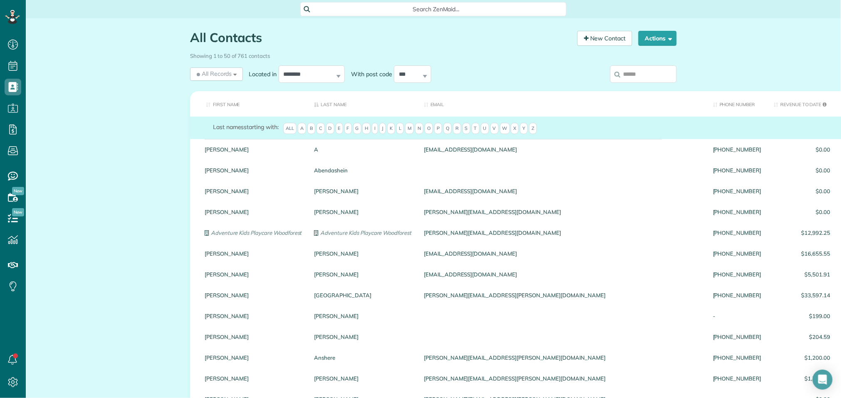
scroll to position [3, 3]
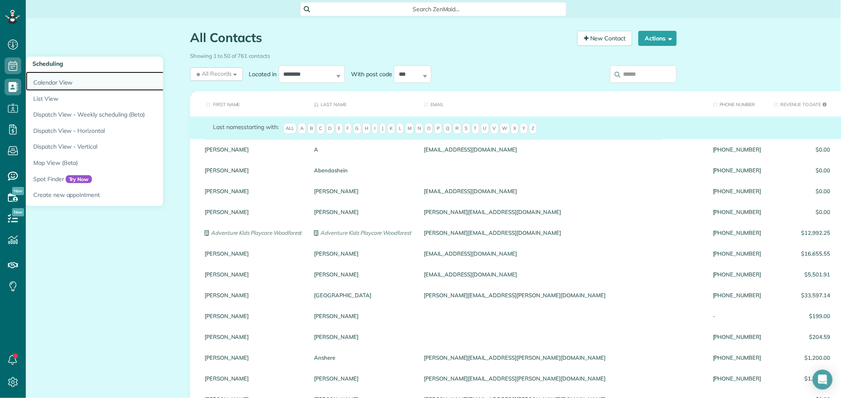
click at [64, 84] on link "Calendar View" at bounding box center [130, 81] width 208 height 19
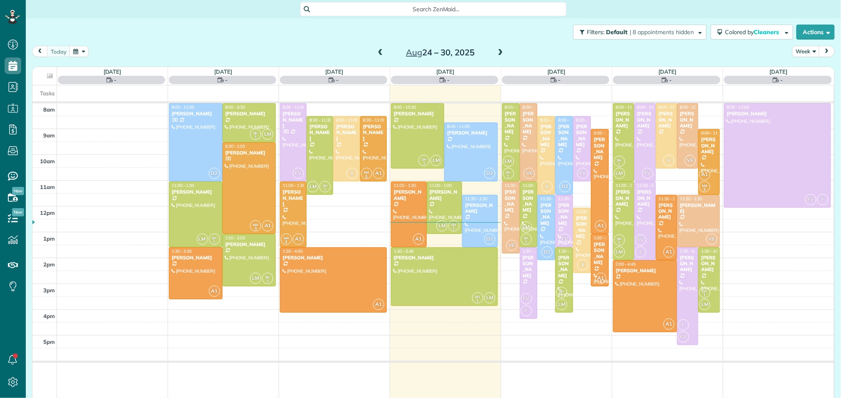
scroll to position [3, 3]
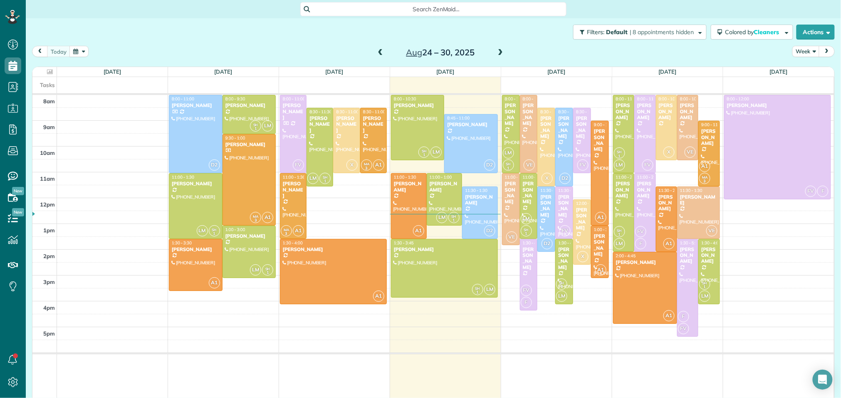
click at [502, 52] on span at bounding box center [500, 52] width 9 height 7
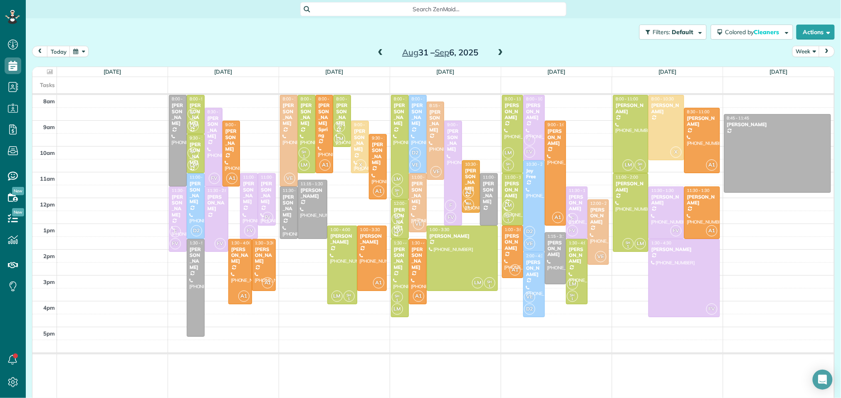
click at [502, 52] on span at bounding box center [500, 52] width 9 height 7
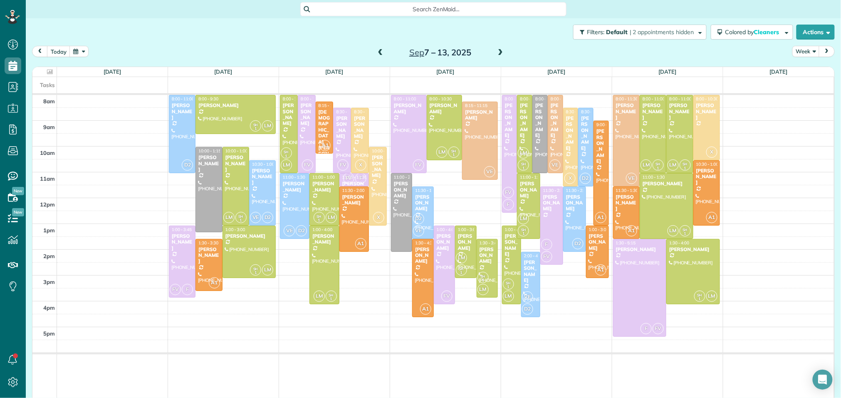
click at [379, 48] on span at bounding box center [380, 53] width 9 height 12
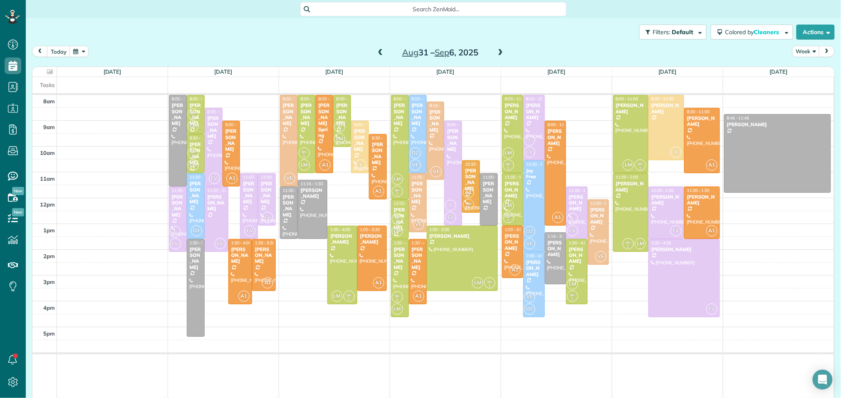
click at [379, 48] on span at bounding box center [380, 53] width 9 height 12
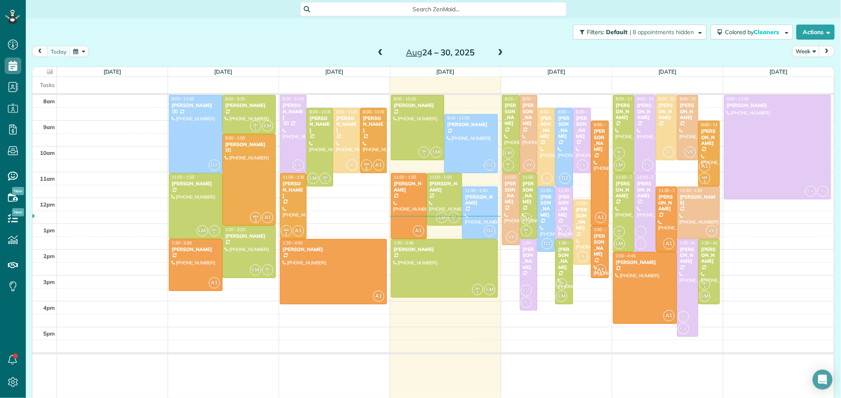
click at [499, 53] on span at bounding box center [500, 52] width 9 height 7
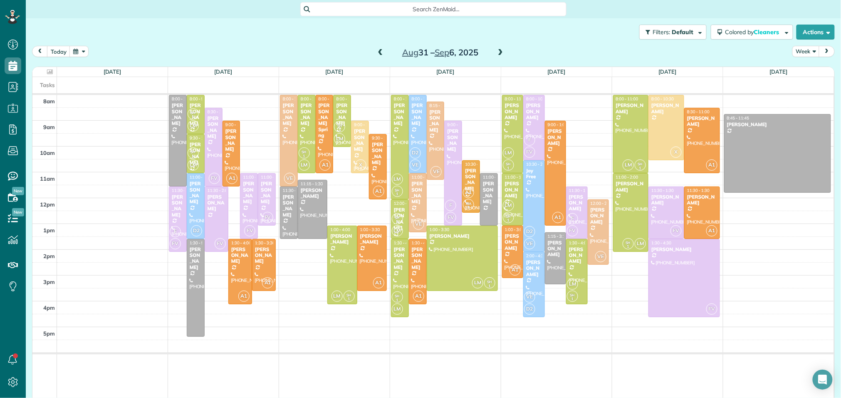
click at [379, 54] on span at bounding box center [380, 52] width 9 height 7
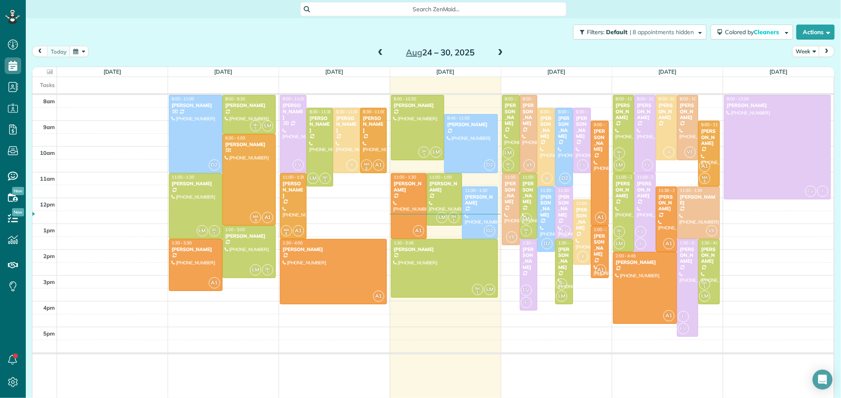
click at [500, 55] on span at bounding box center [500, 52] width 9 height 7
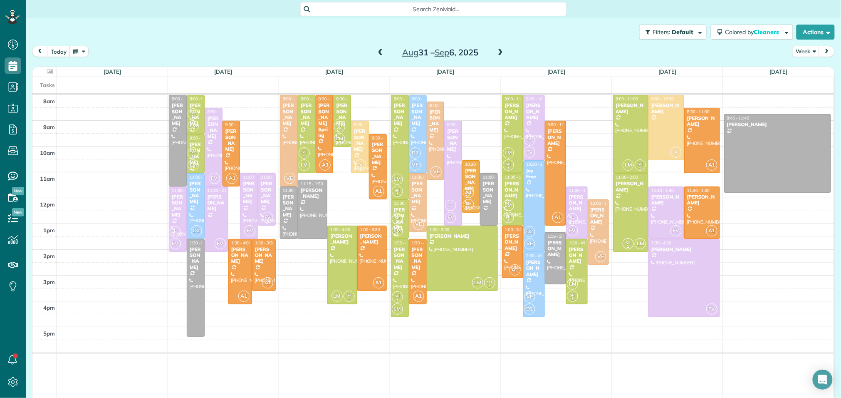
click at [267, 205] on div "[PERSON_NAME]" at bounding box center [266, 193] width 13 height 24
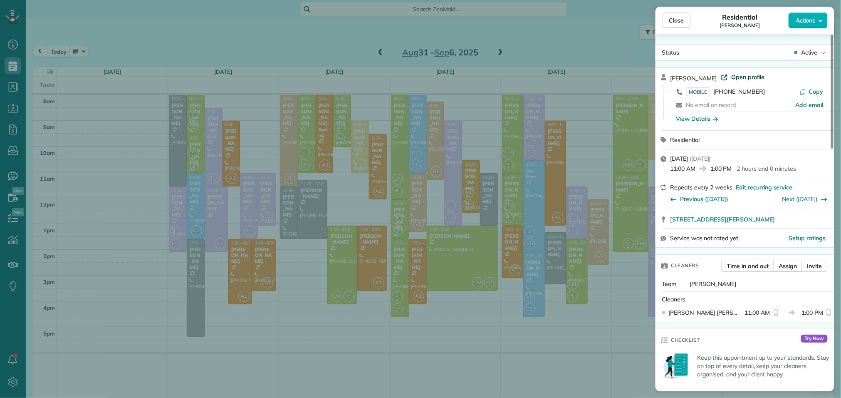
click at [746, 76] on span "Open profile" at bounding box center [748, 77] width 34 height 8
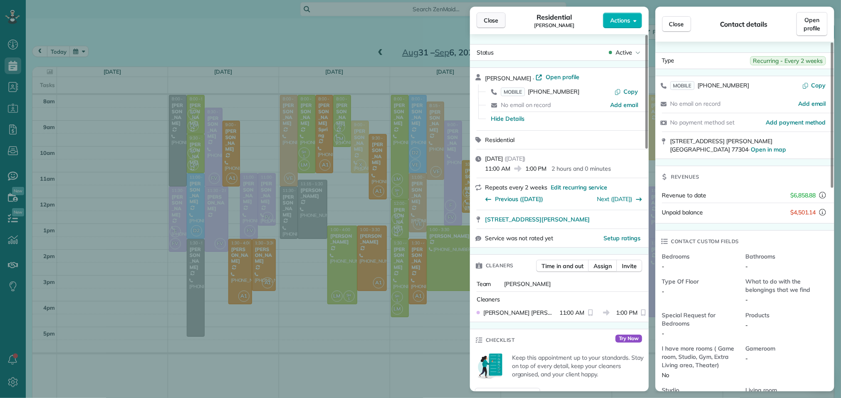
click at [493, 21] on span "Close" at bounding box center [491, 20] width 15 height 8
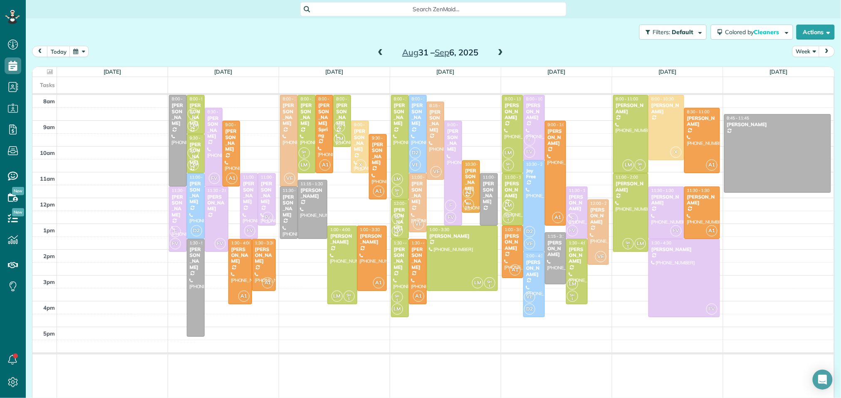
click at [377, 52] on span at bounding box center [380, 52] width 9 height 7
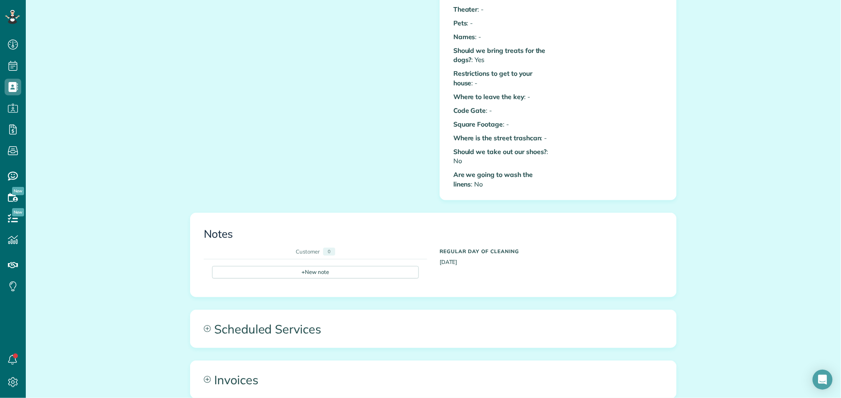
scroll to position [496, 0]
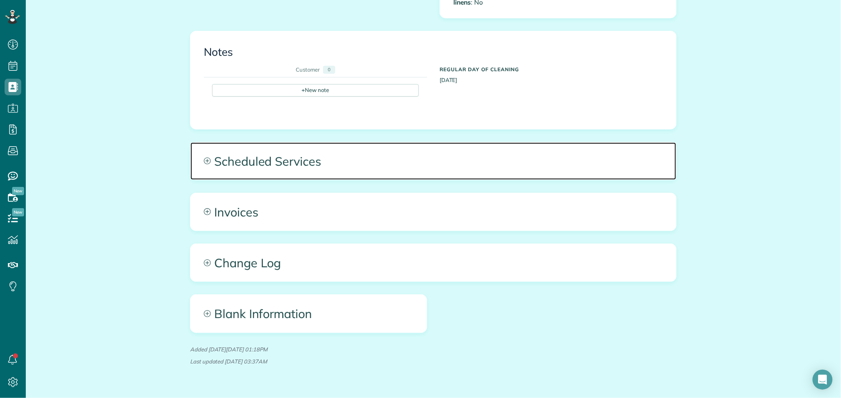
click at [401, 157] on span "Scheduled Services" at bounding box center [434, 160] width 486 height 37
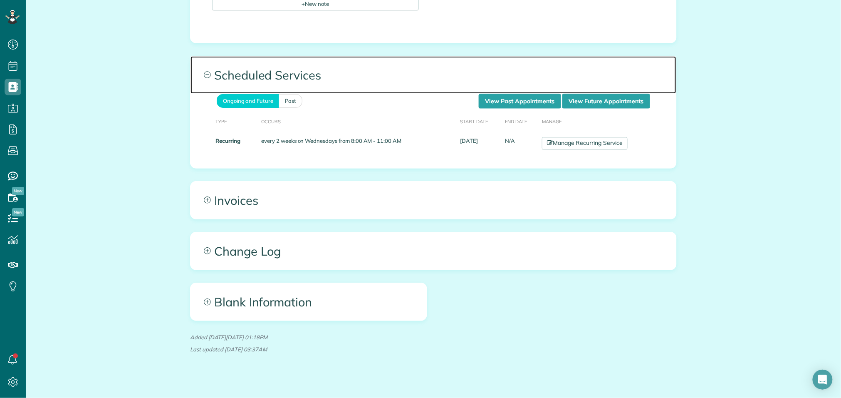
scroll to position [585, 0]
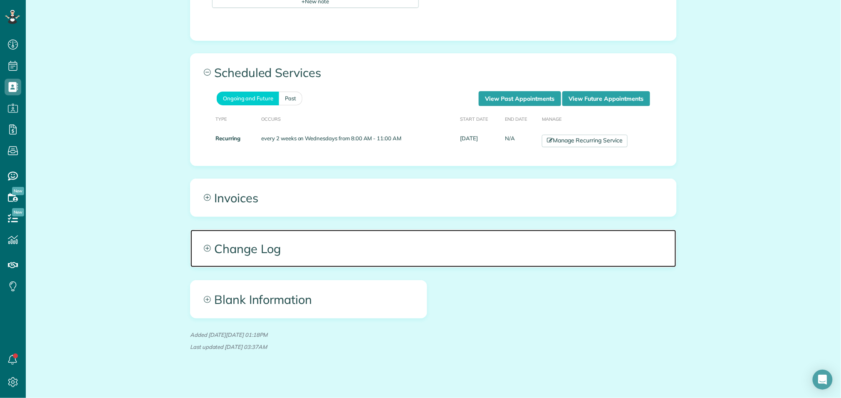
click at [371, 255] on span "Change Log" at bounding box center [434, 248] width 486 height 37
